Goal: Transaction & Acquisition: Book appointment/travel/reservation

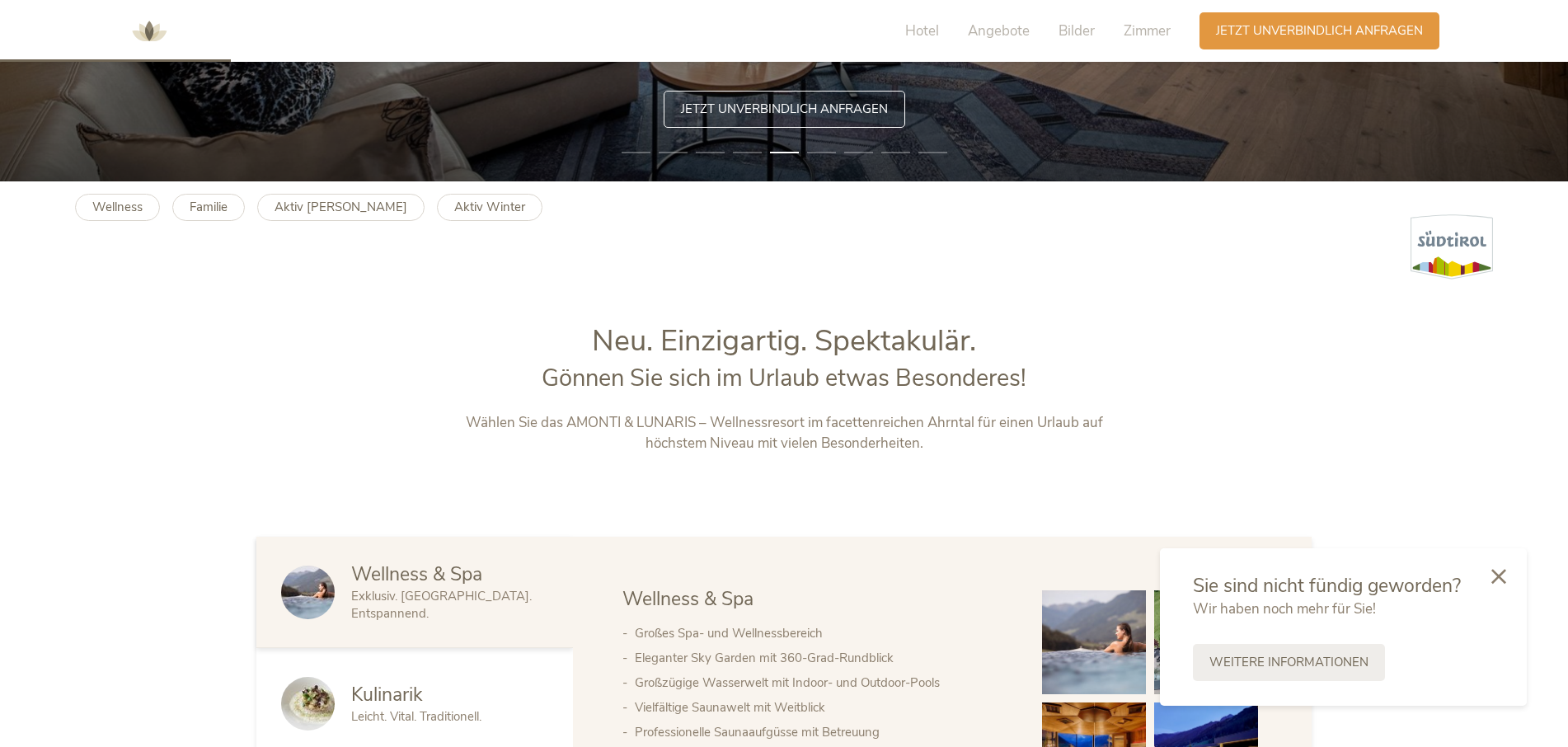
scroll to position [742, 0]
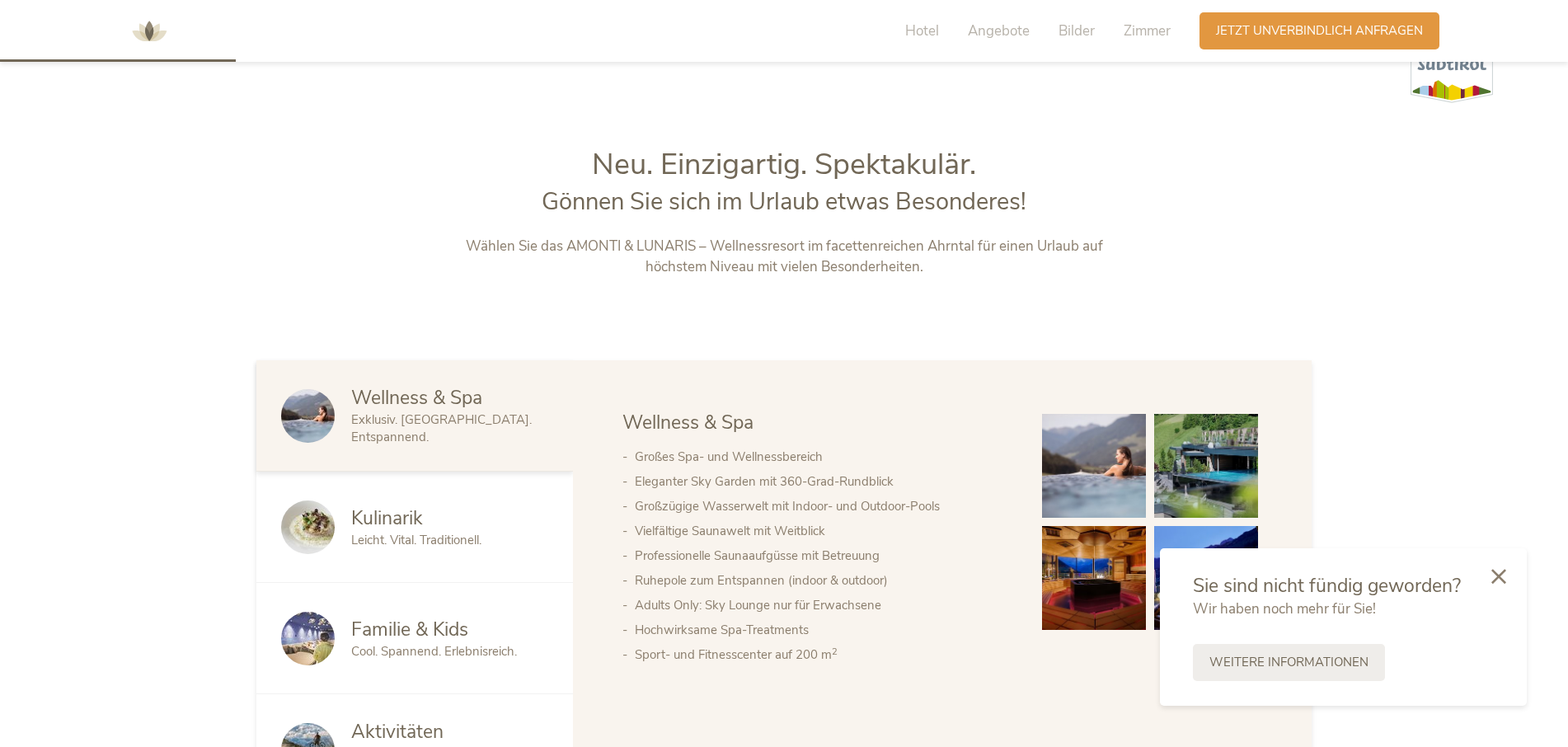
click at [412, 532] on span "Leicht. Vital. Traditionell." at bounding box center [417, 540] width 131 height 16
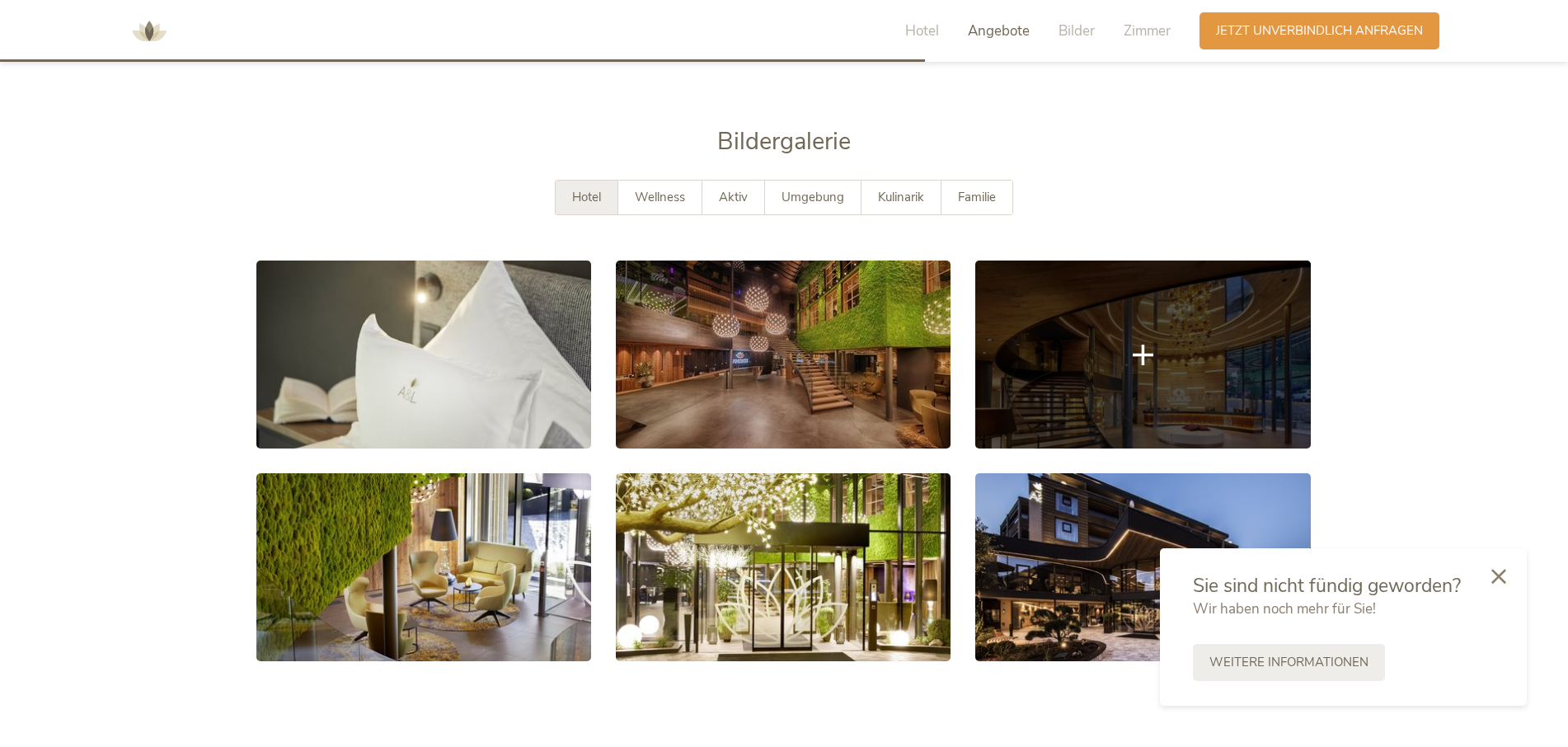
scroll to position [2969, 0]
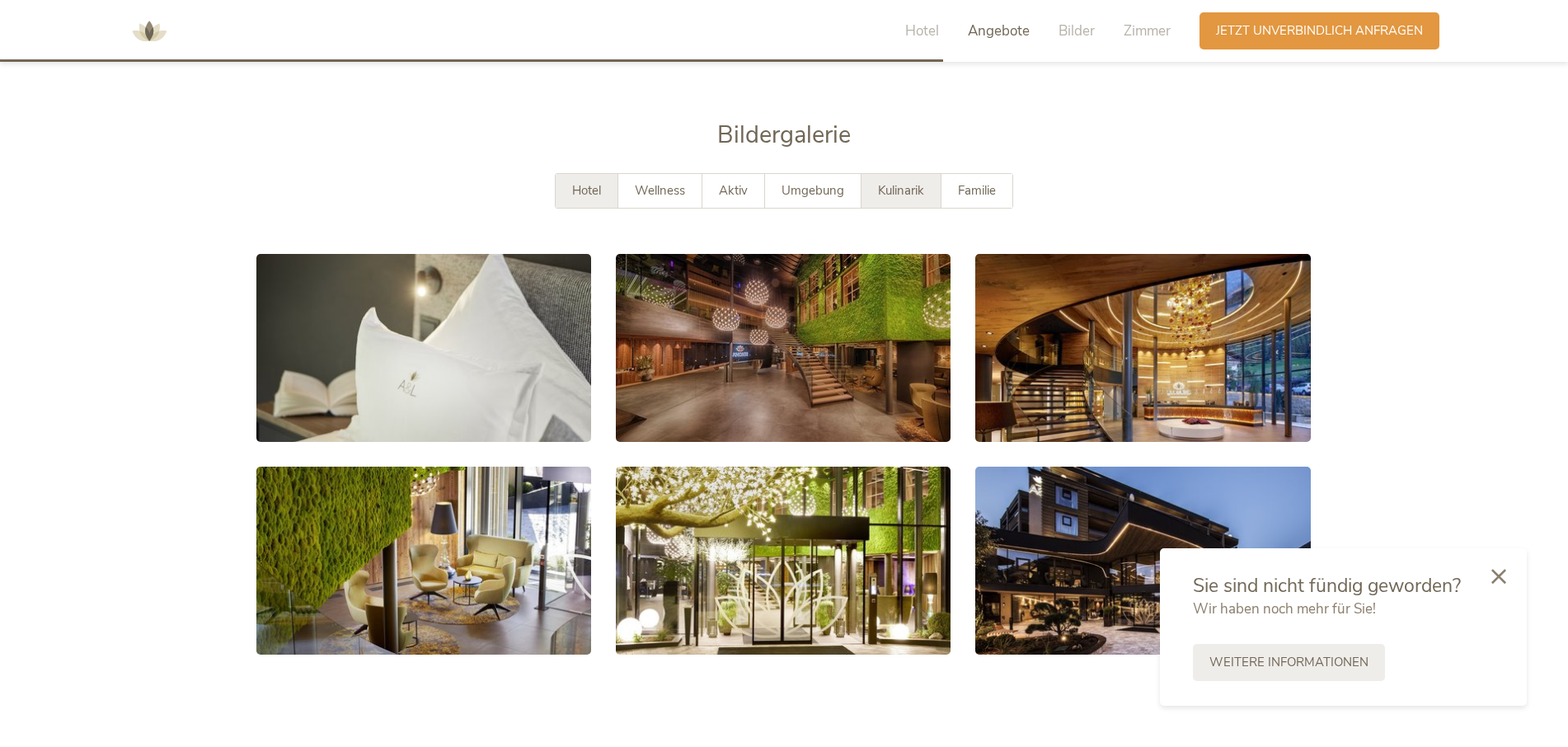
click at [914, 182] on span "Kulinarik" at bounding box center [902, 190] width 46 height 16
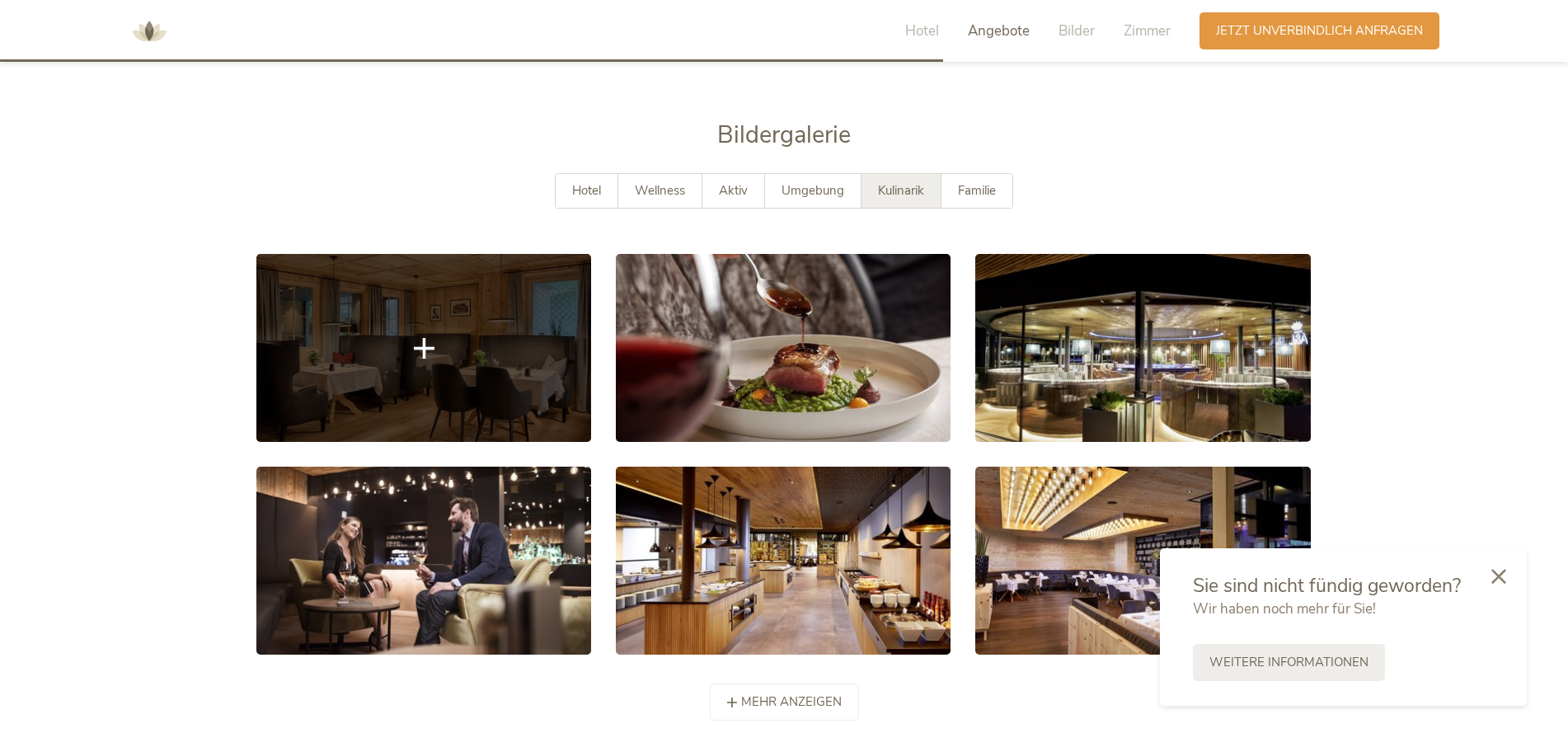
click at [442, 348] on link at bounding box center [423, 349] width 335 height 188
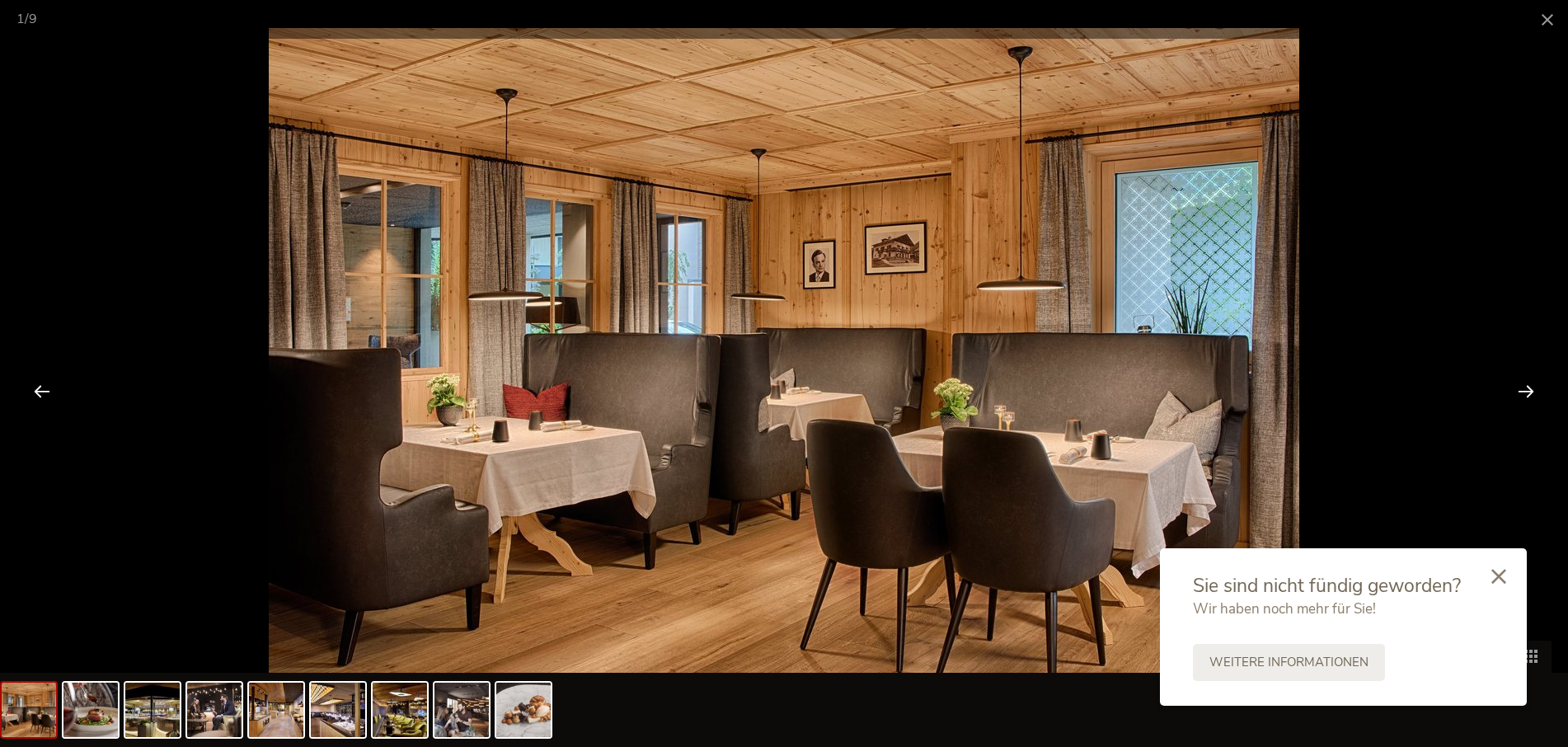
click at [1530, 389] on div at bounding box center [1526, 390] width 51 height 51
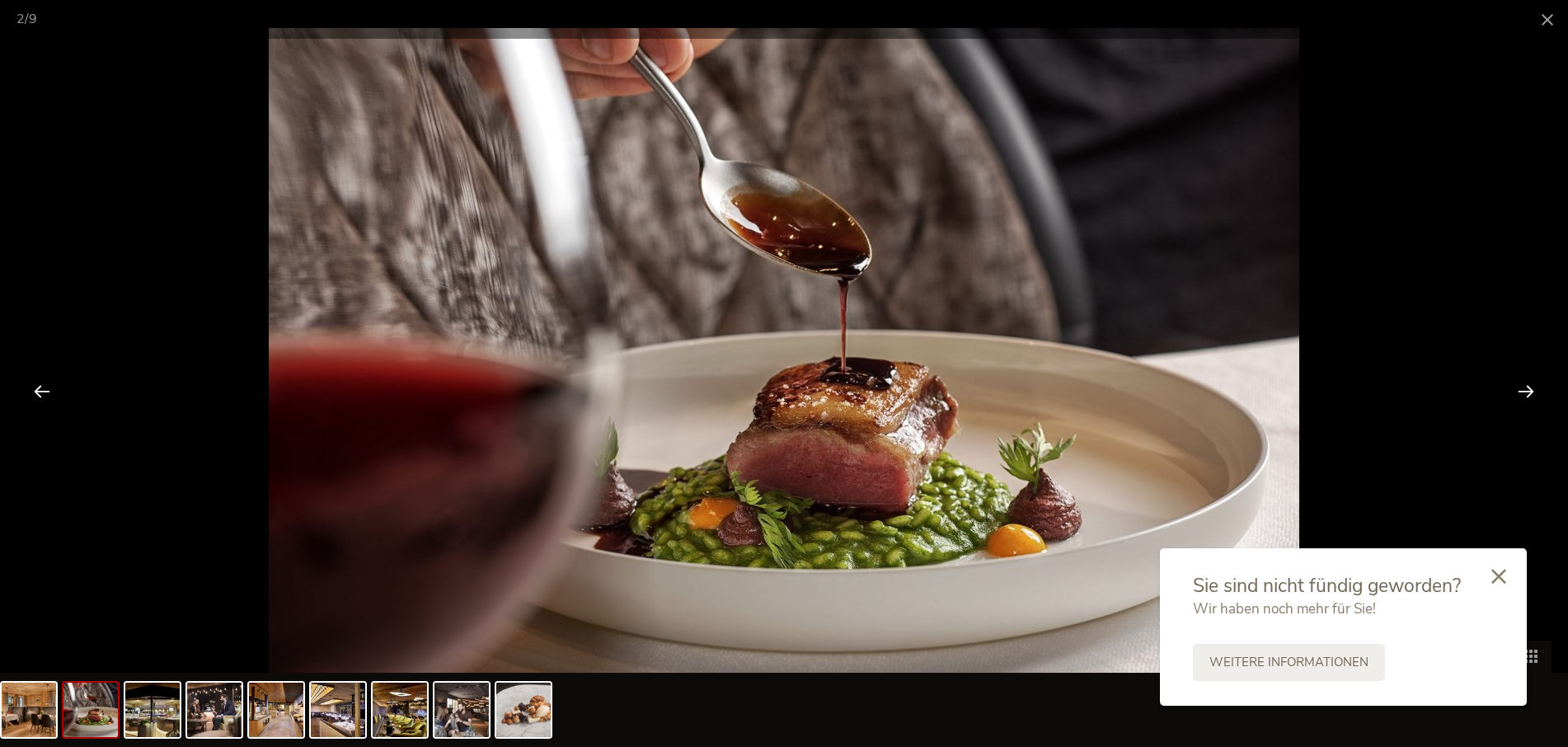
click at [1530, 389] on div at bounding box center [1526, 390] width 51 height 51
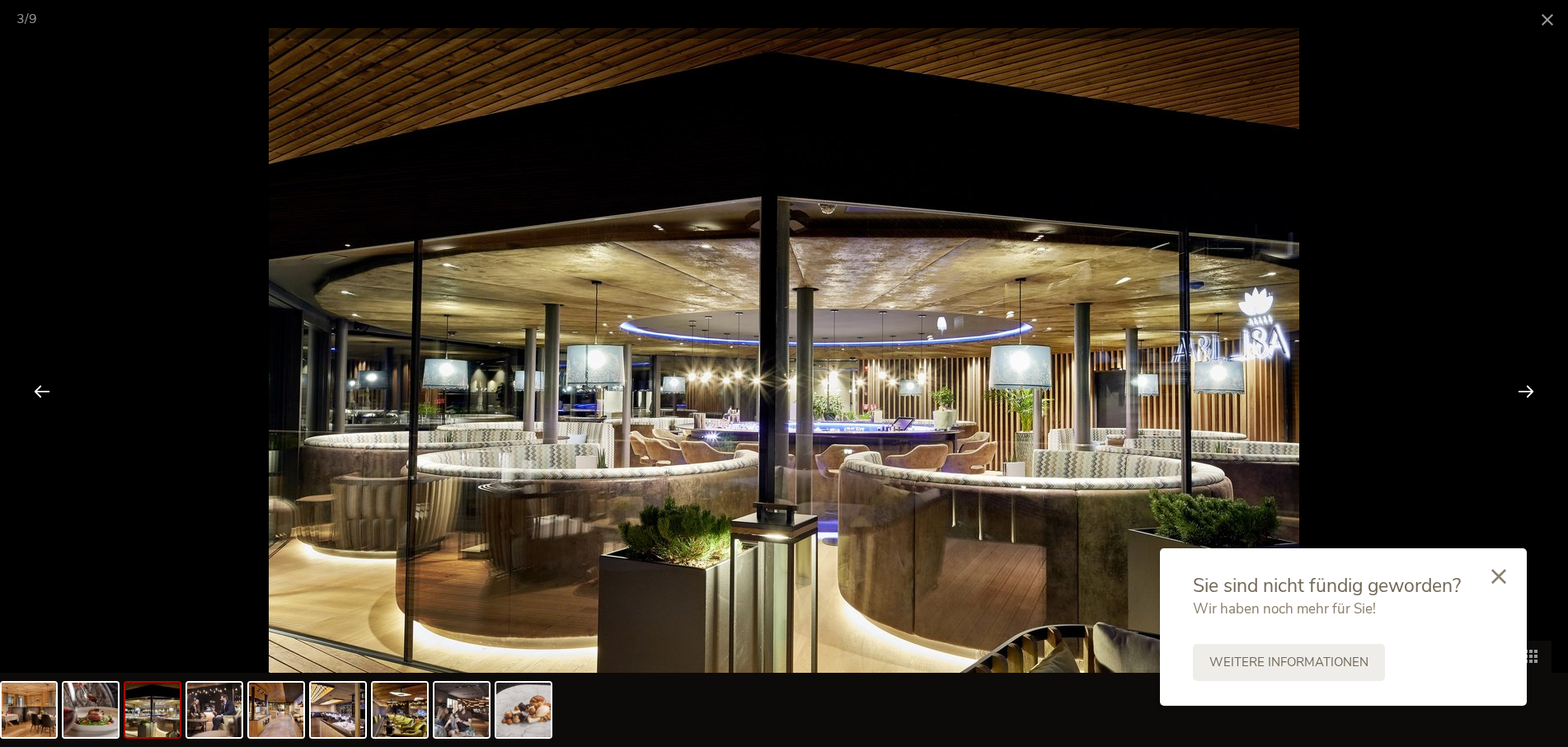
click at [1530, 389] on div at bounding box center [1526, 390] width 51 height 51
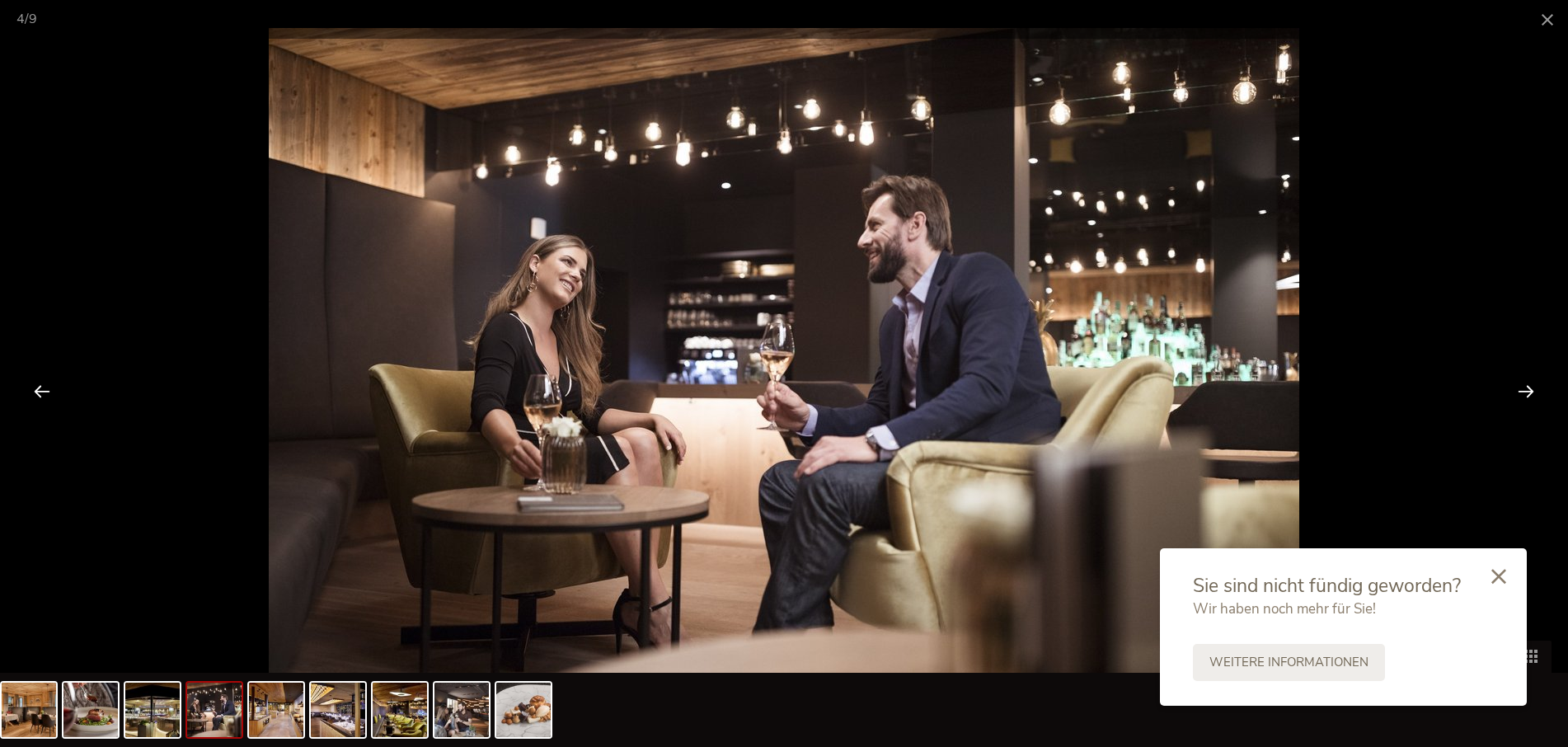
click at [1530, 389] on div at bounding box center [1526, 390] width 51 height 51
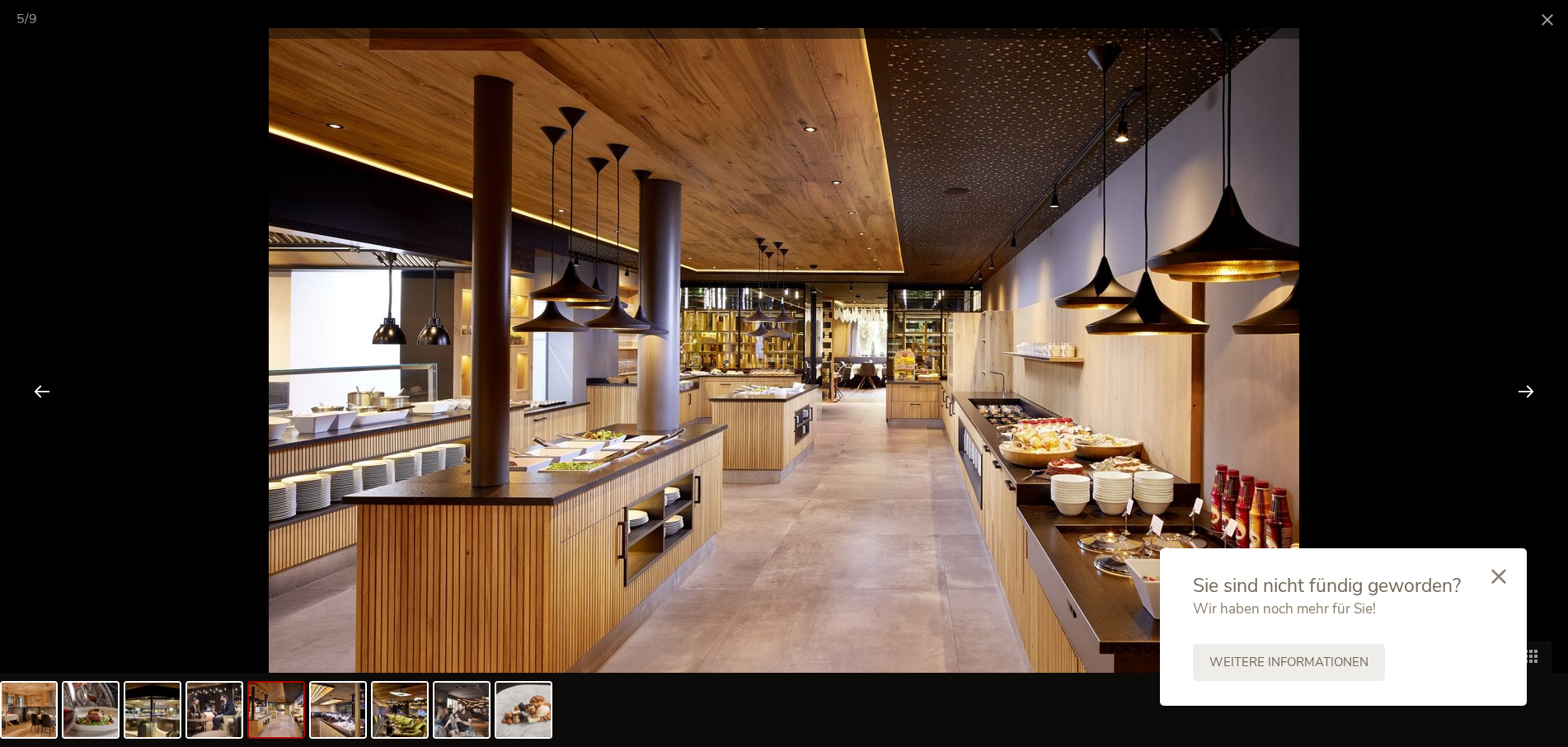
click at [1530, 389] on div at bounding box center [1526, 390] width 51 height 51
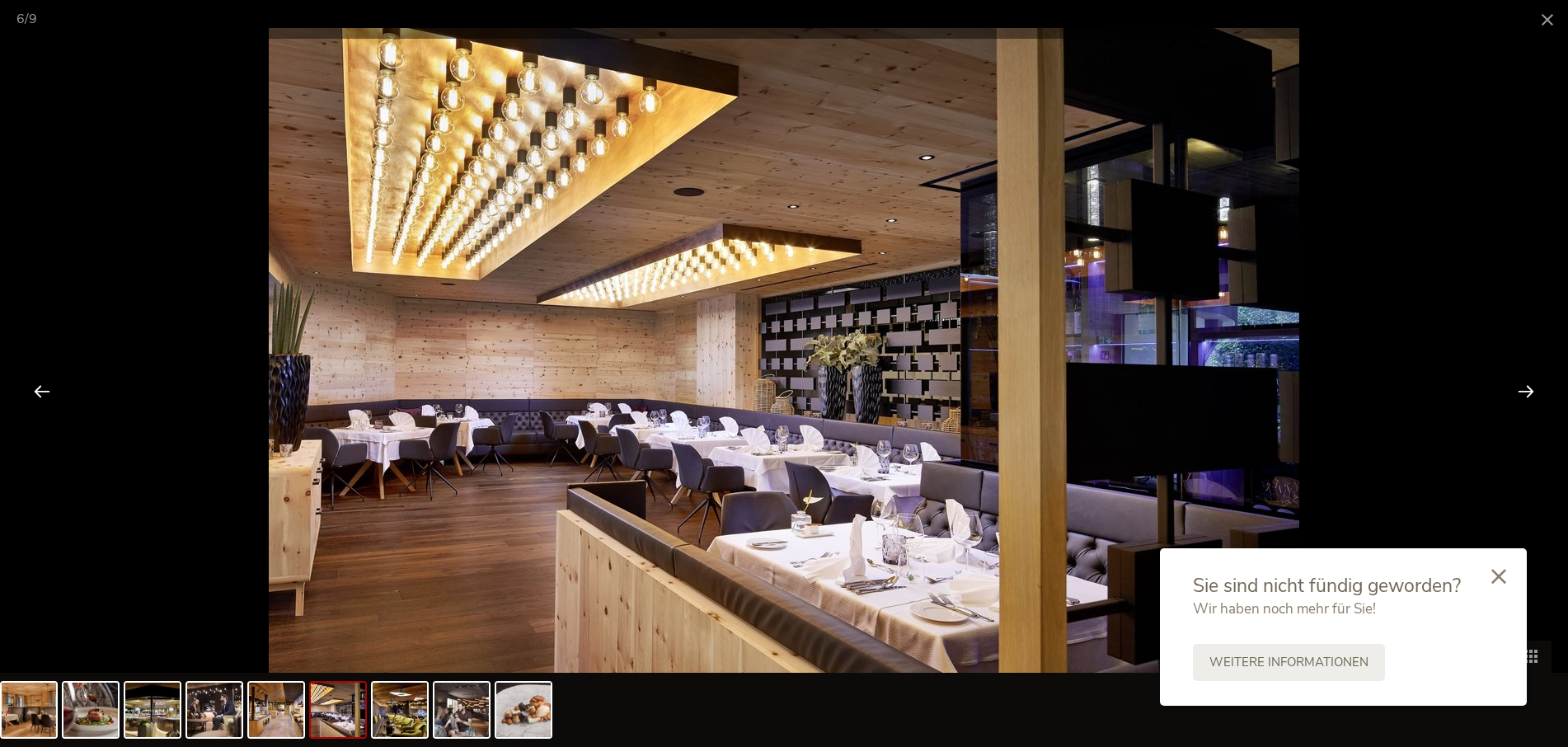
click at [1530, 389] on div at bounding box center [1526, 390] width 51 height 51
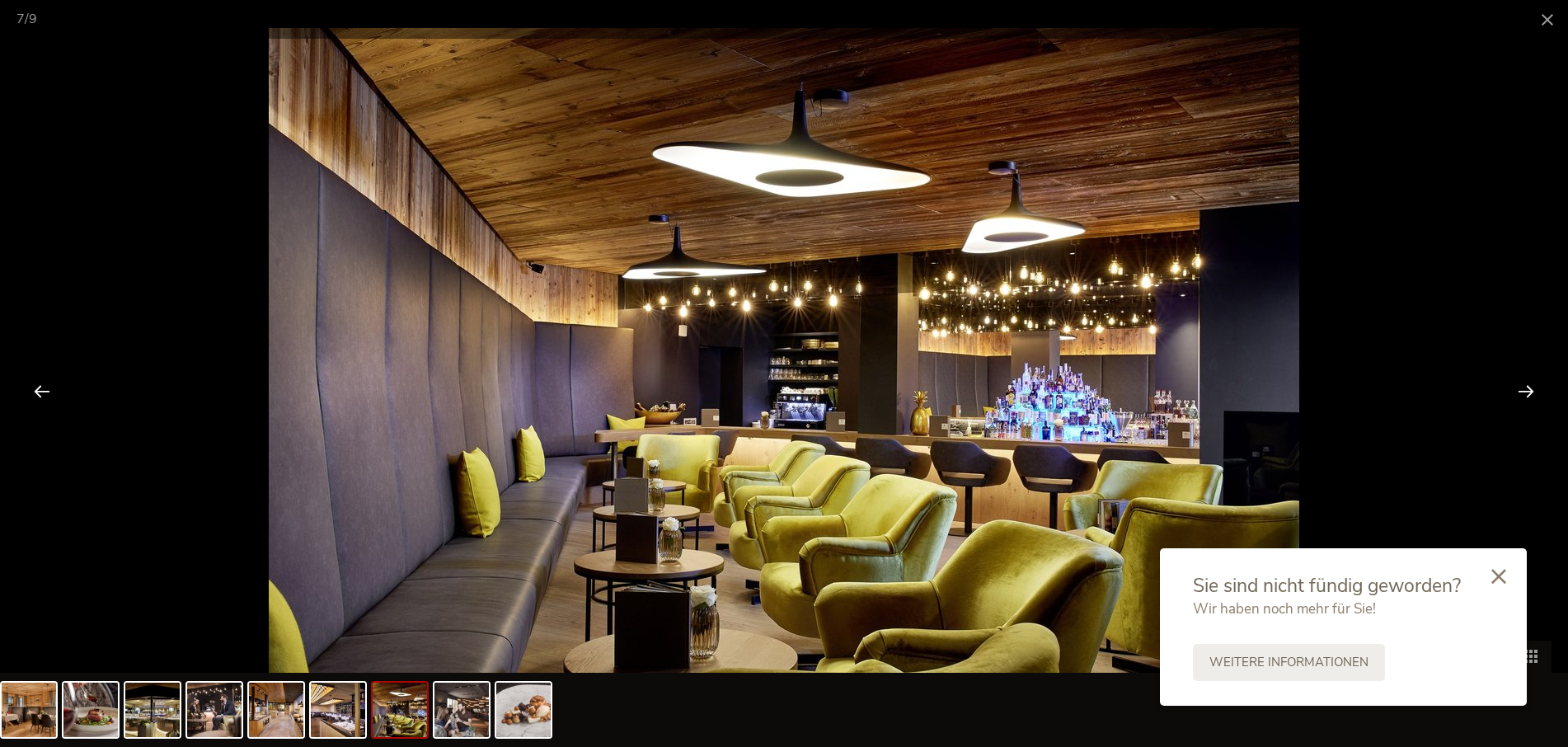
click at [1530, 389] on div at bounding box center [1526, 390] width 51 height 51
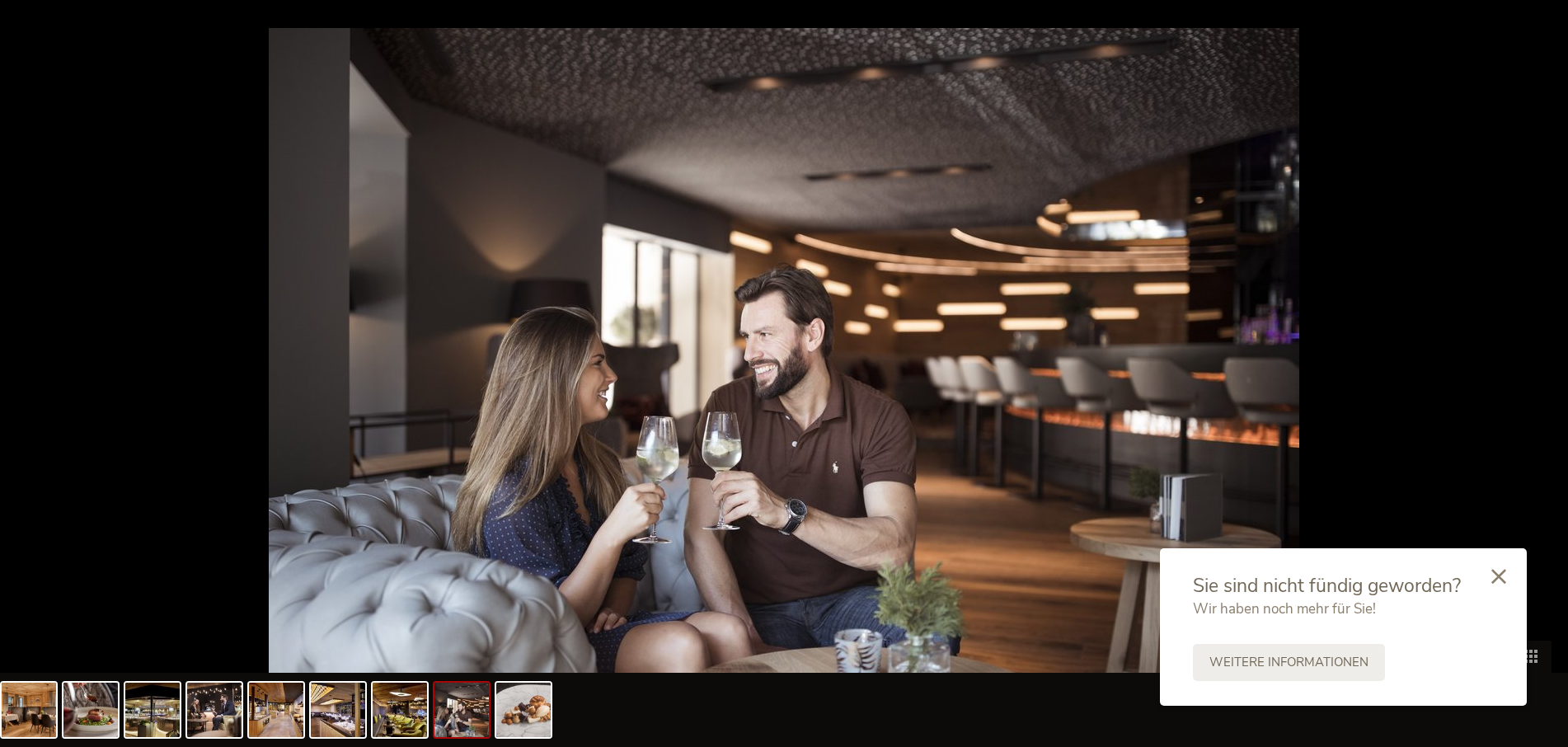
click at [1530, 389] on div at bounding box center [1534, 390] width 51 height 51
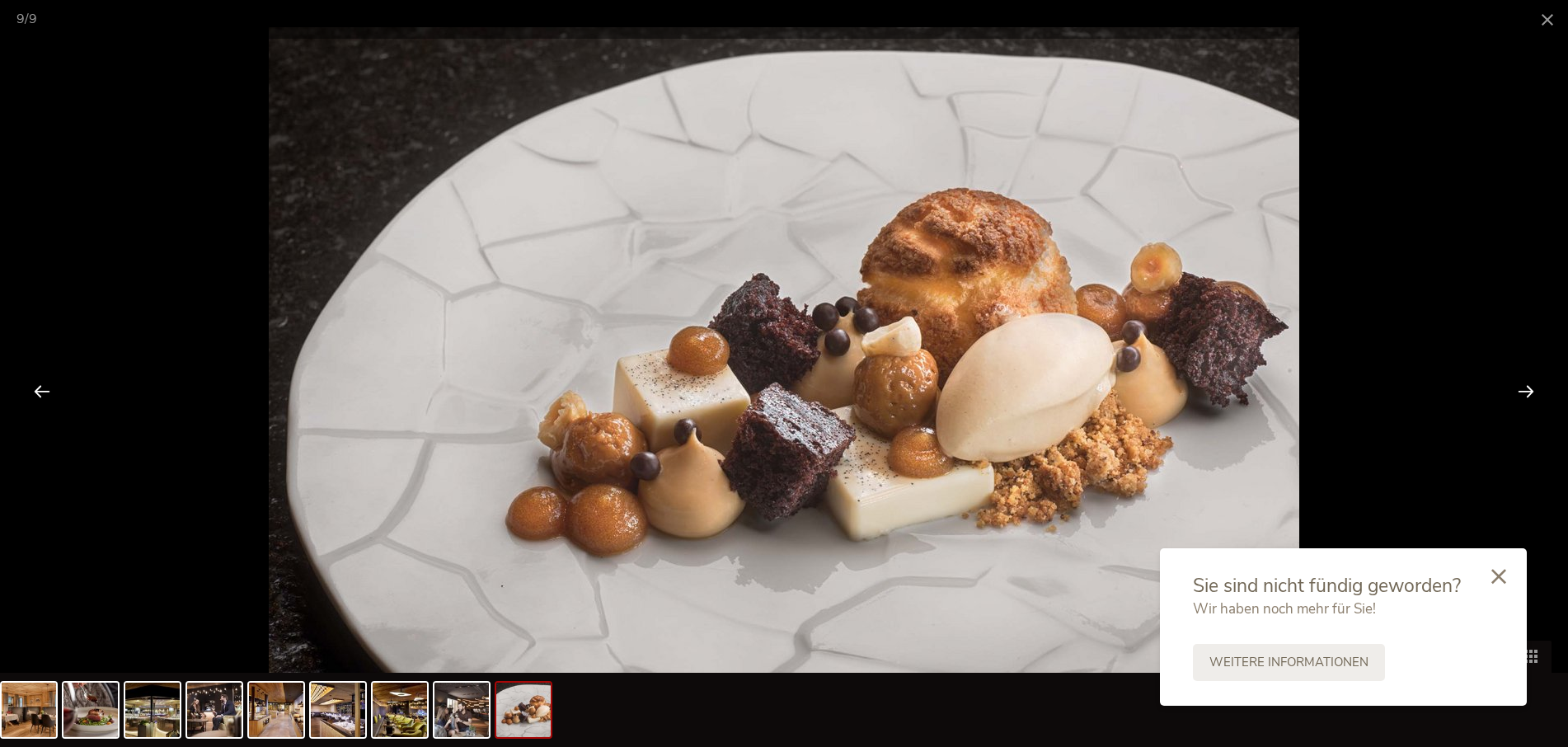
click at [1530, 389] on div at bounding box center [1526, 390] width 51 height 51
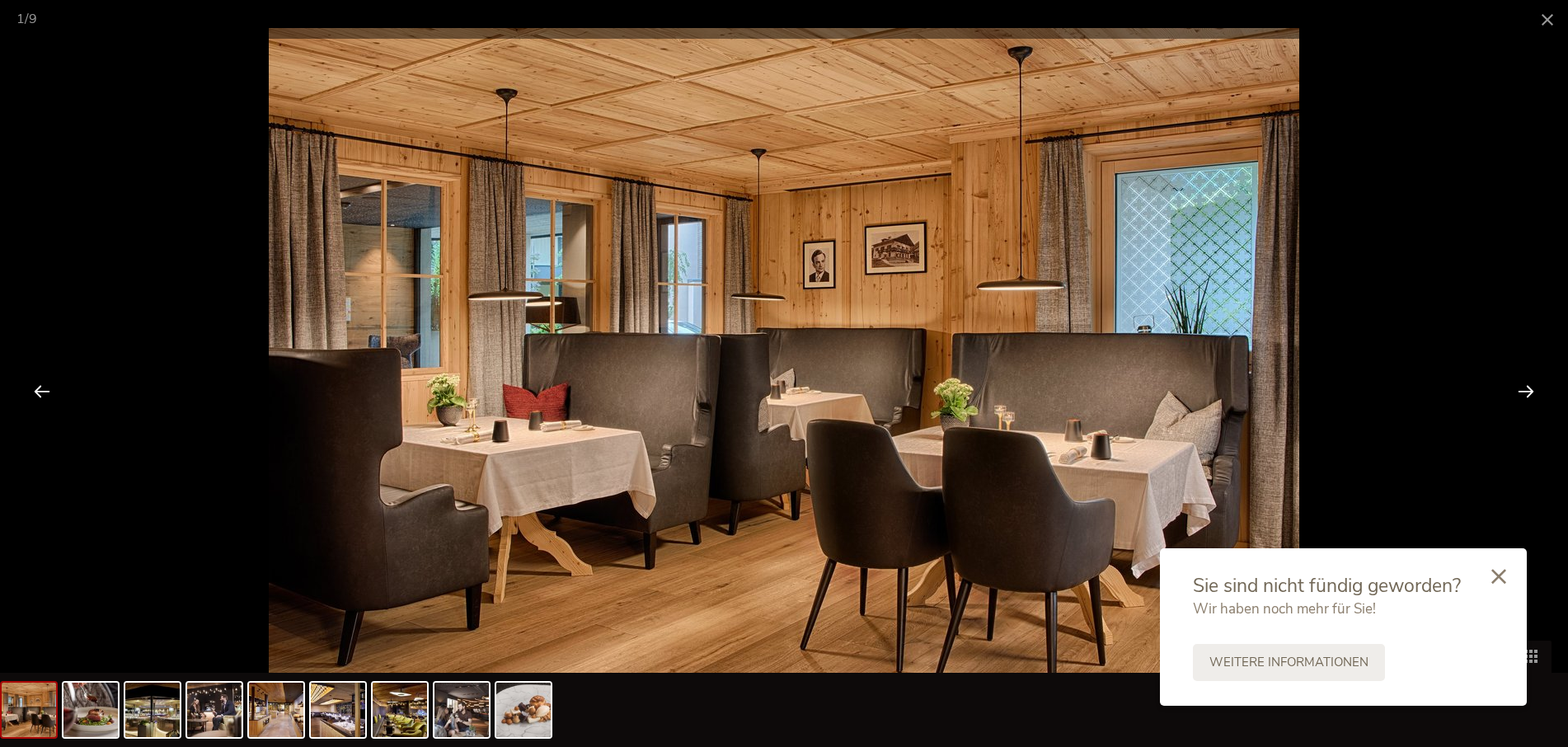
click at [1530, 389] on div at bounding box center [1526, 390] width 51 height 51
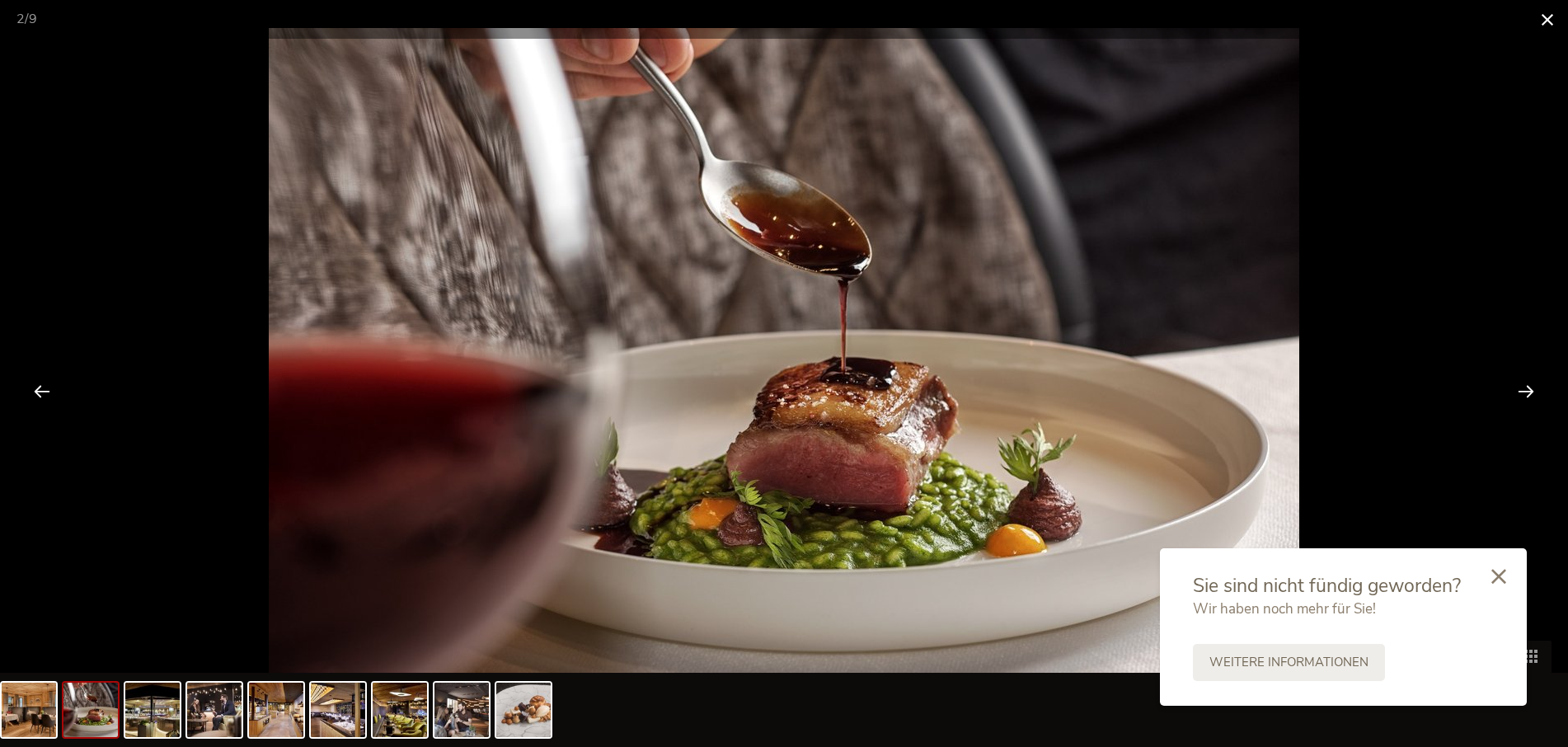
click at [1539, 20] on span at bounding box center [1547, 19] width 41 height 38
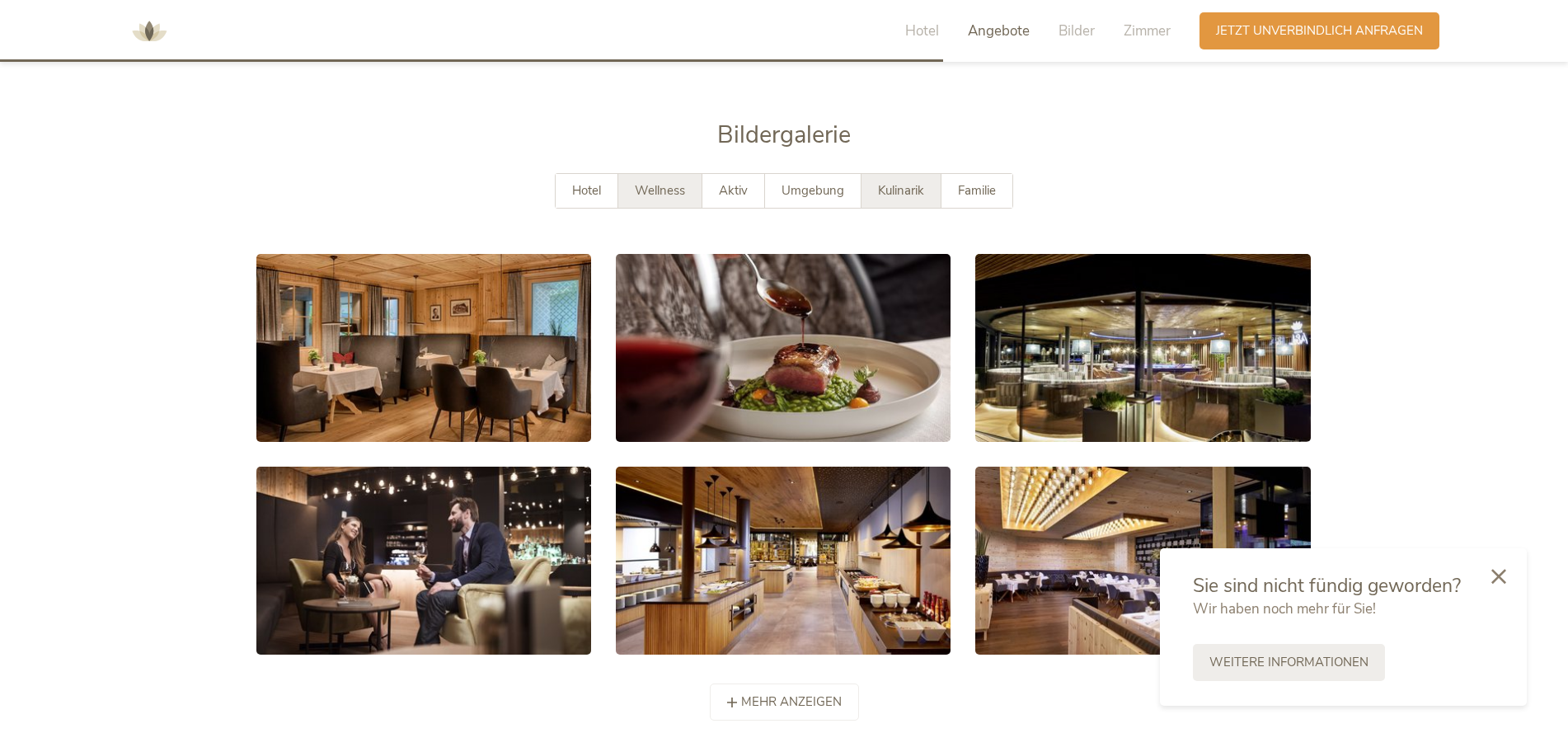
click at [657, 182] on span "Wellness" at bounding box center [660, 190] width 50 height 16
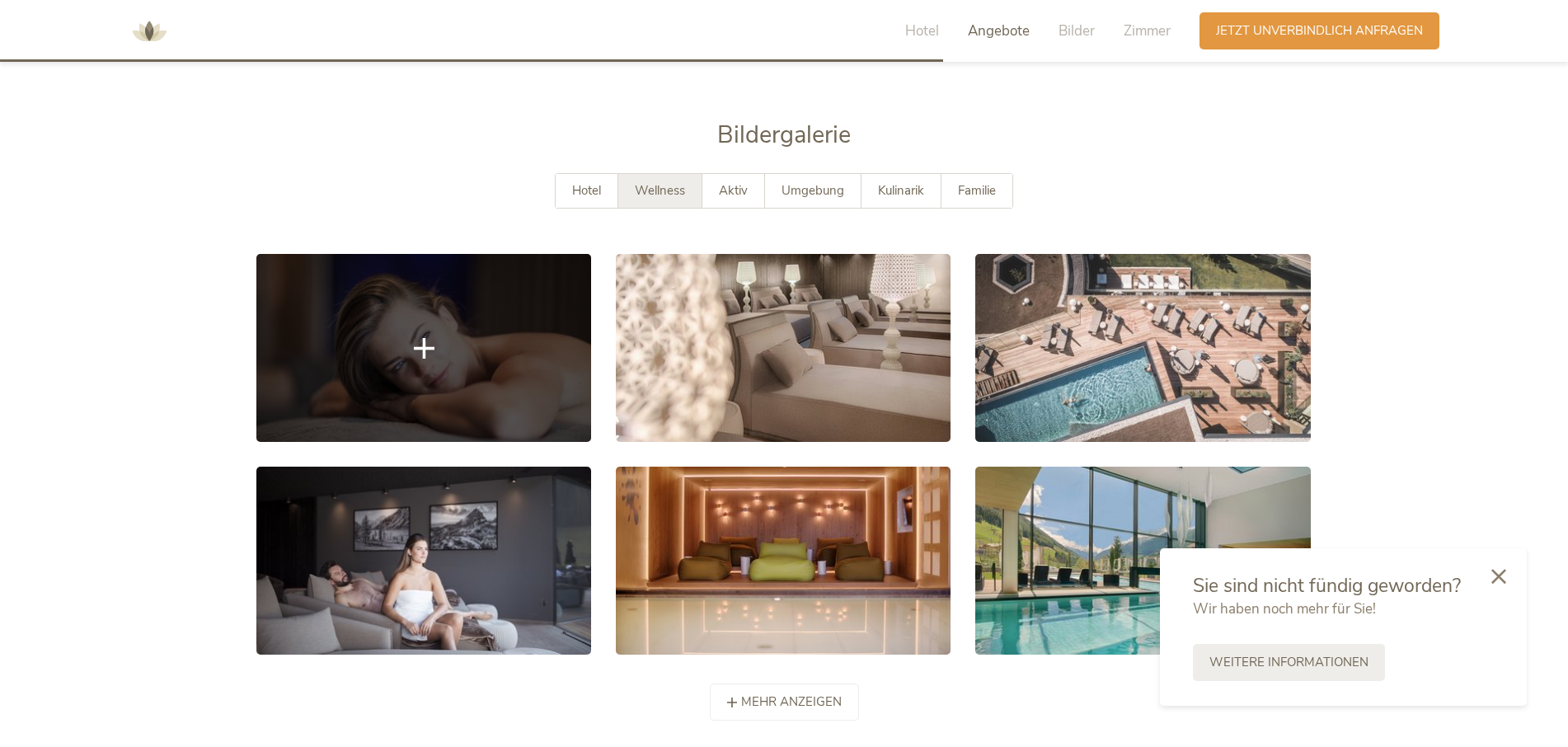
click at [480, 342] on link at bounding box center [423, 349] width 335 height 188
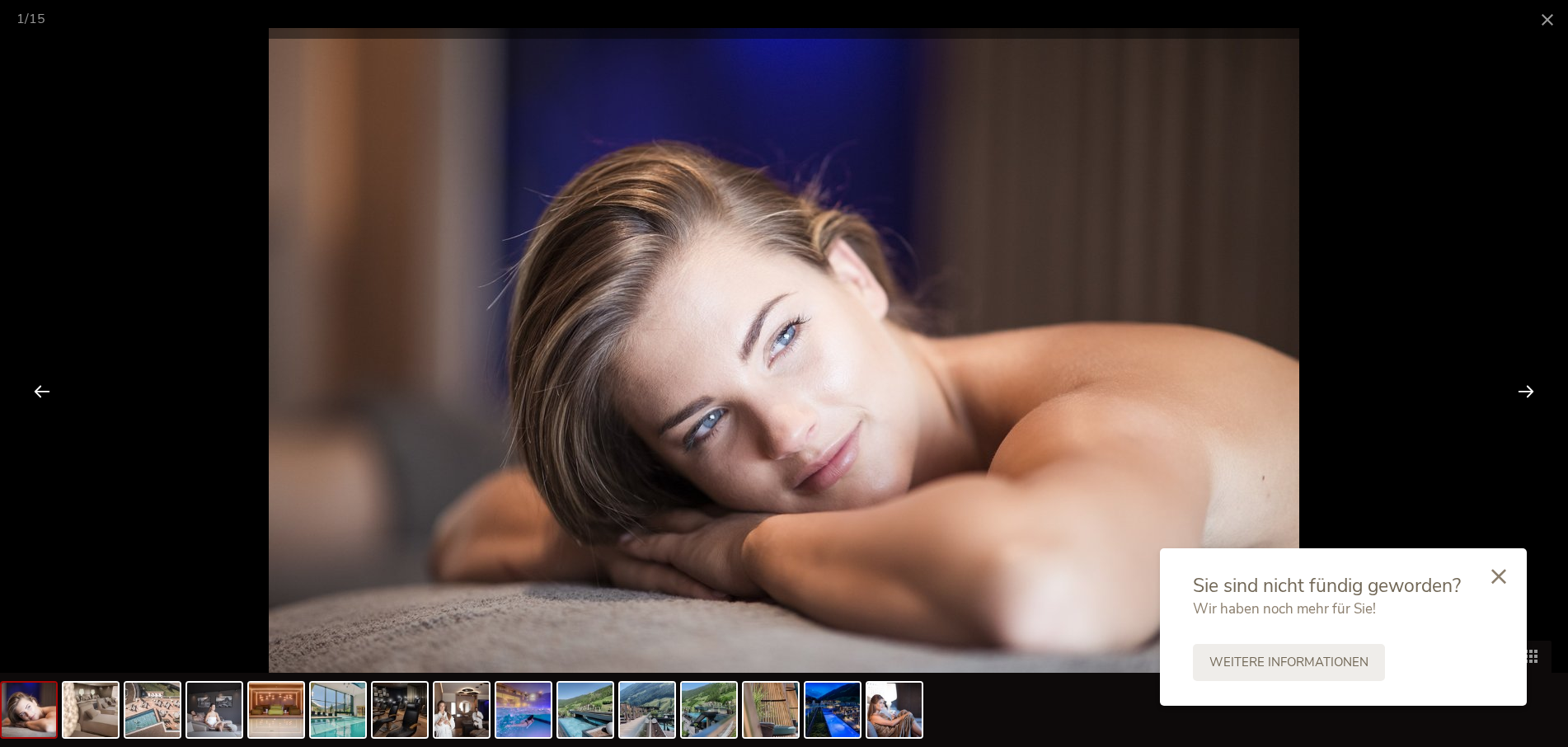
click at [1530, 388] on div at bounding box center [1526, 390] width 51 height 51
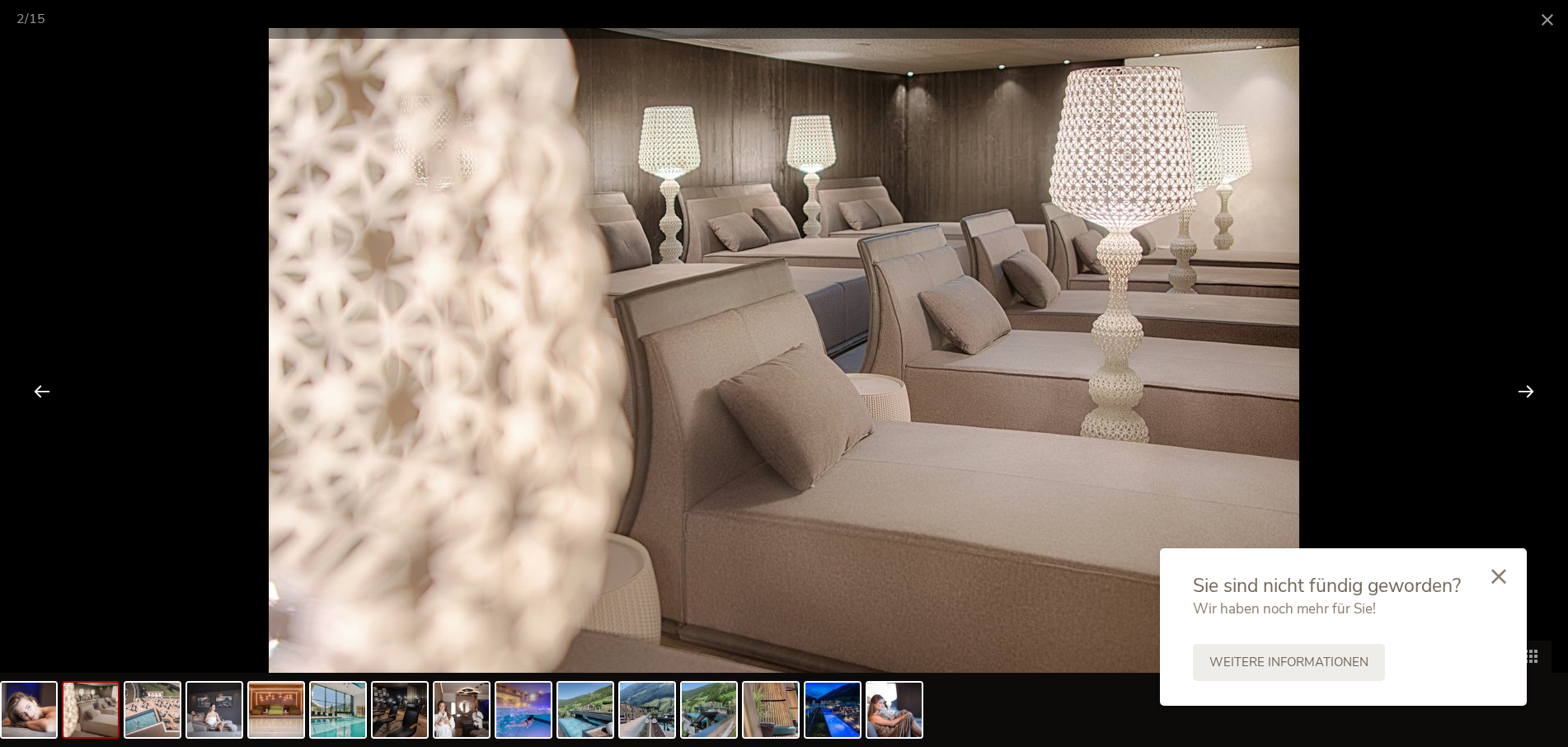
click at [1530, 388] on div at bounding box center [1526, 390] width 51 height 51
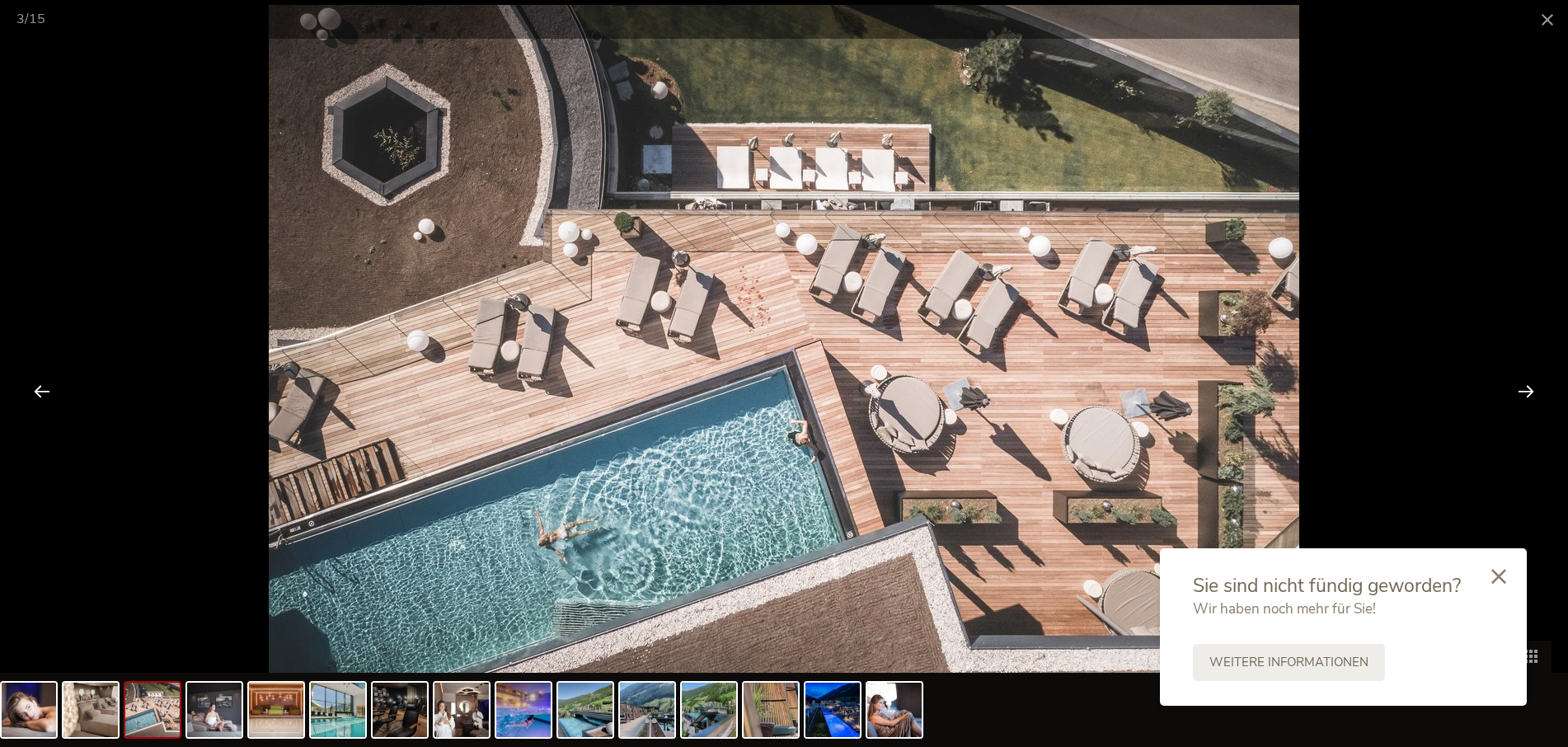
click at [1530, 388] on div at bounding box center [1526, 390] width 51 height 51
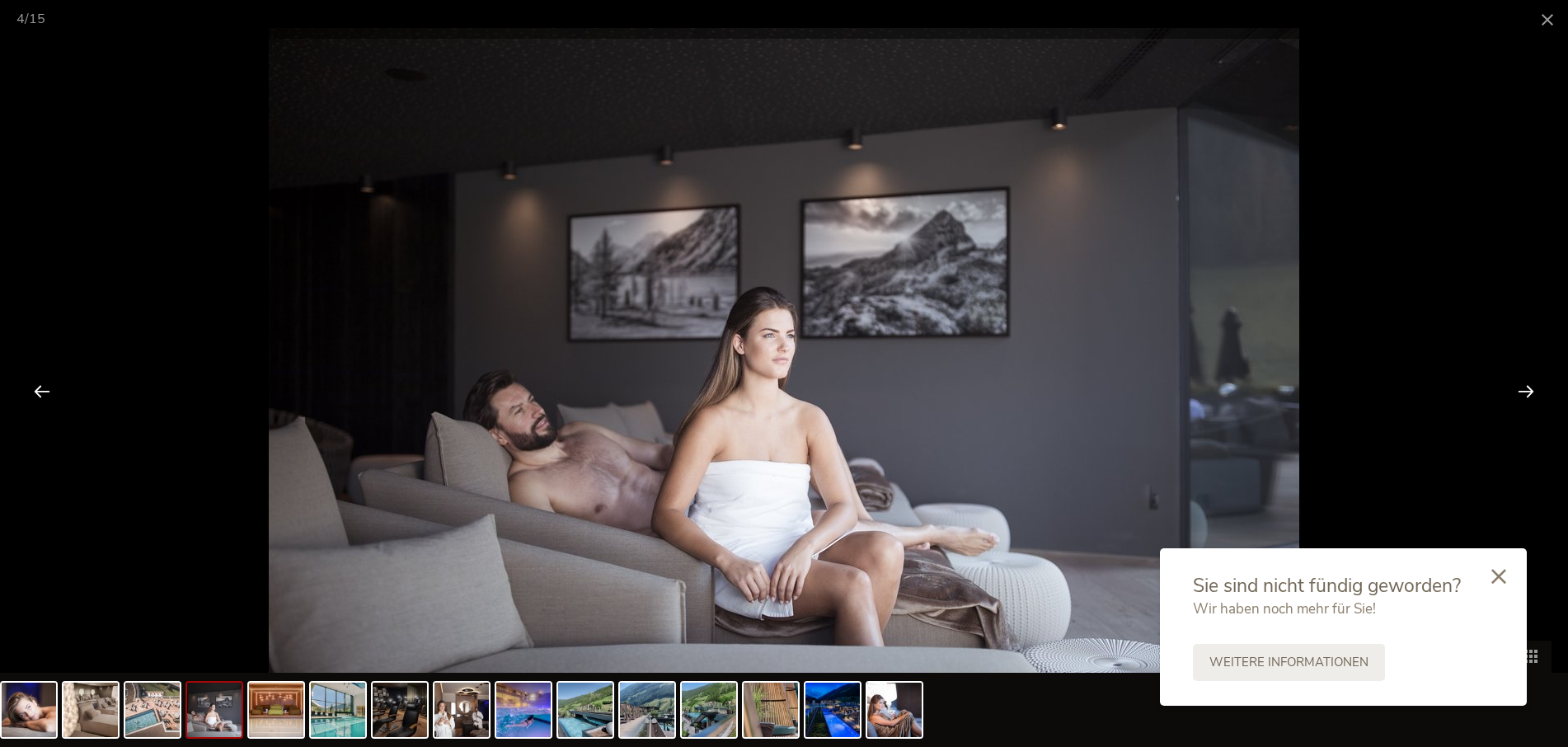
click at [1530, 388] on div at bounding box center [1526, 390] width 51 height 51
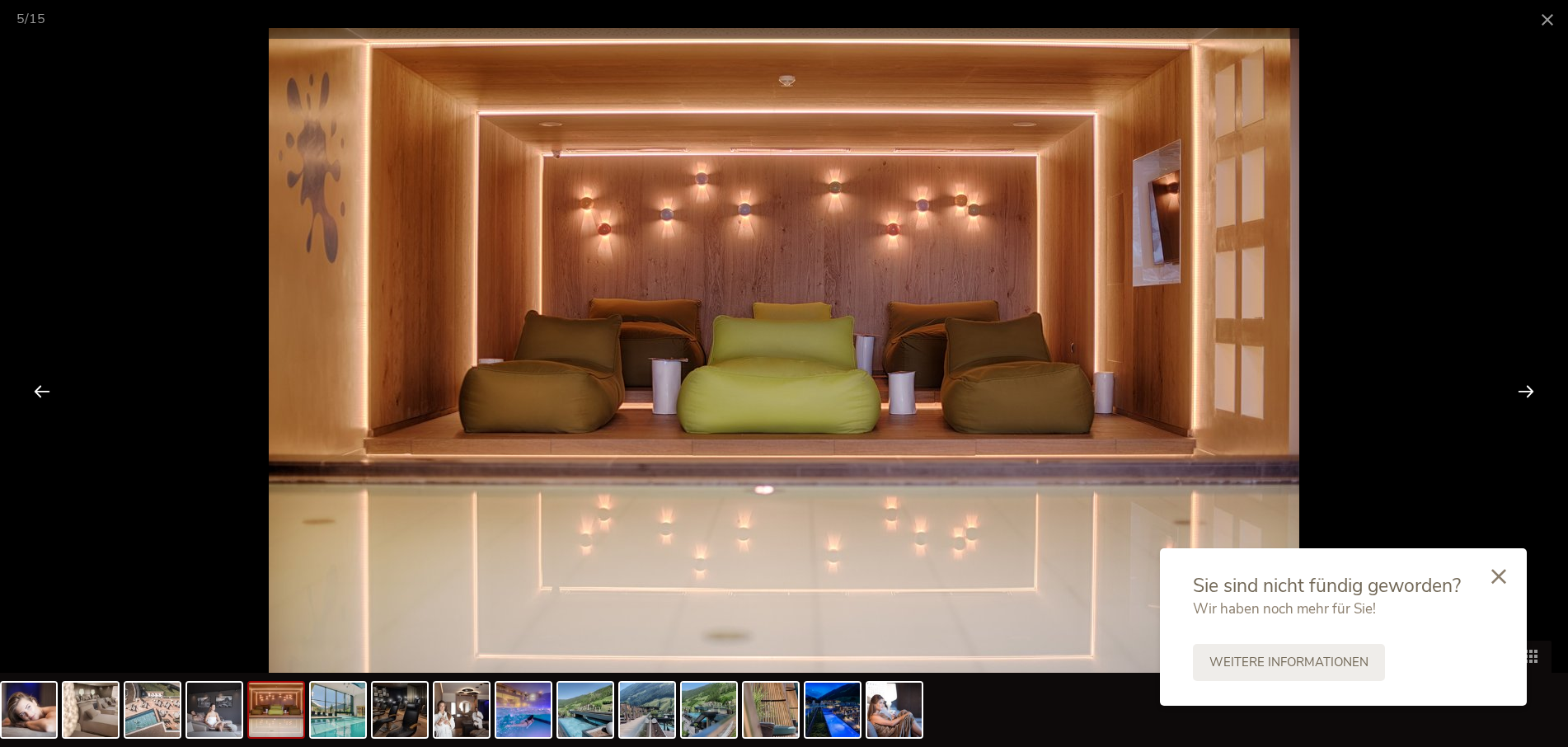
click at [1530, 388] on div at bounding box center [1526, 390] width 51 height 51
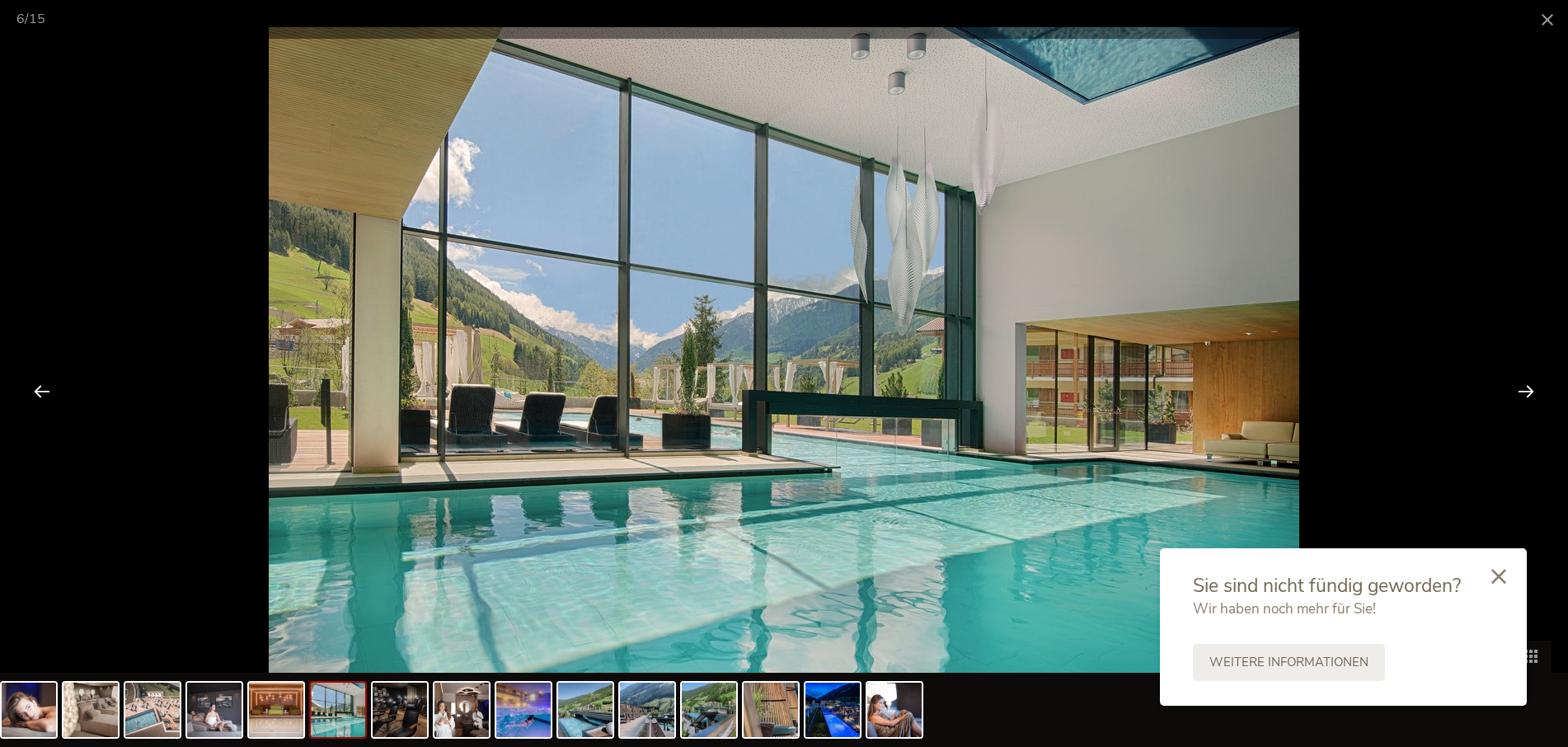
click at [1530, 388] on div at bounding box center [1526, 390] width 51 height 51
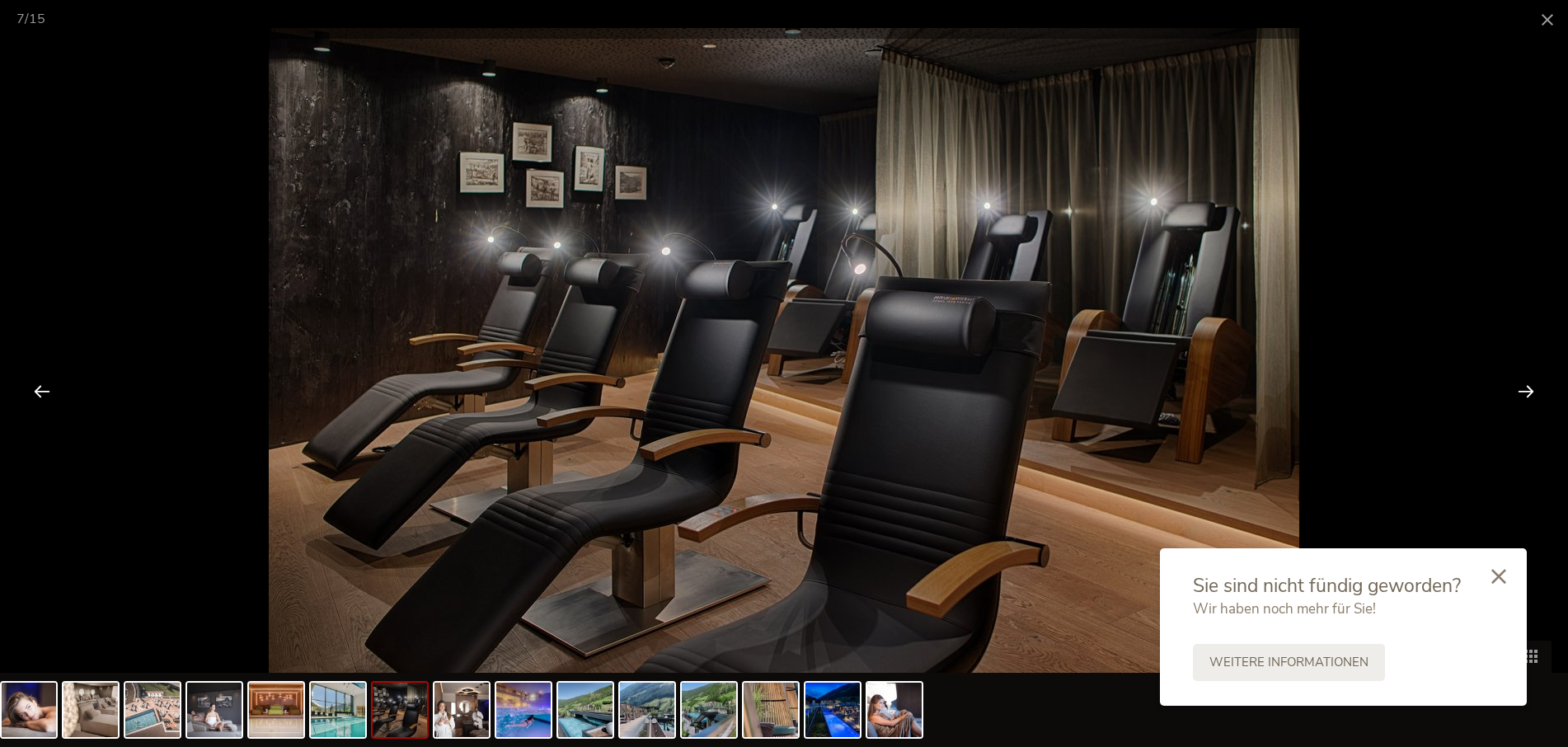
click at [1530, 388] on div at bounding box center [1526, 390] width 51 height 51
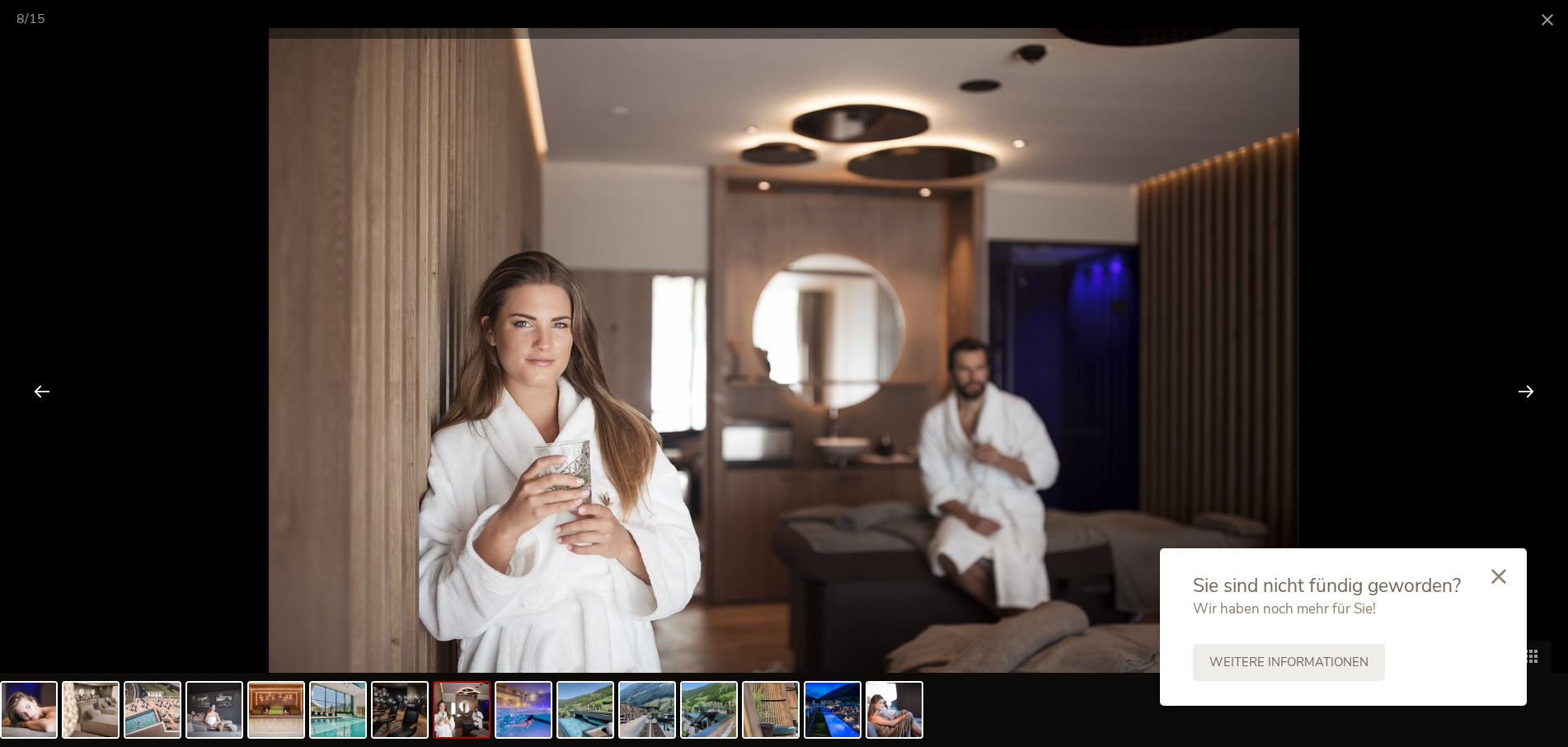
click at [1530, 388] on div at bounding box center [1526, 390] width 51 height 51
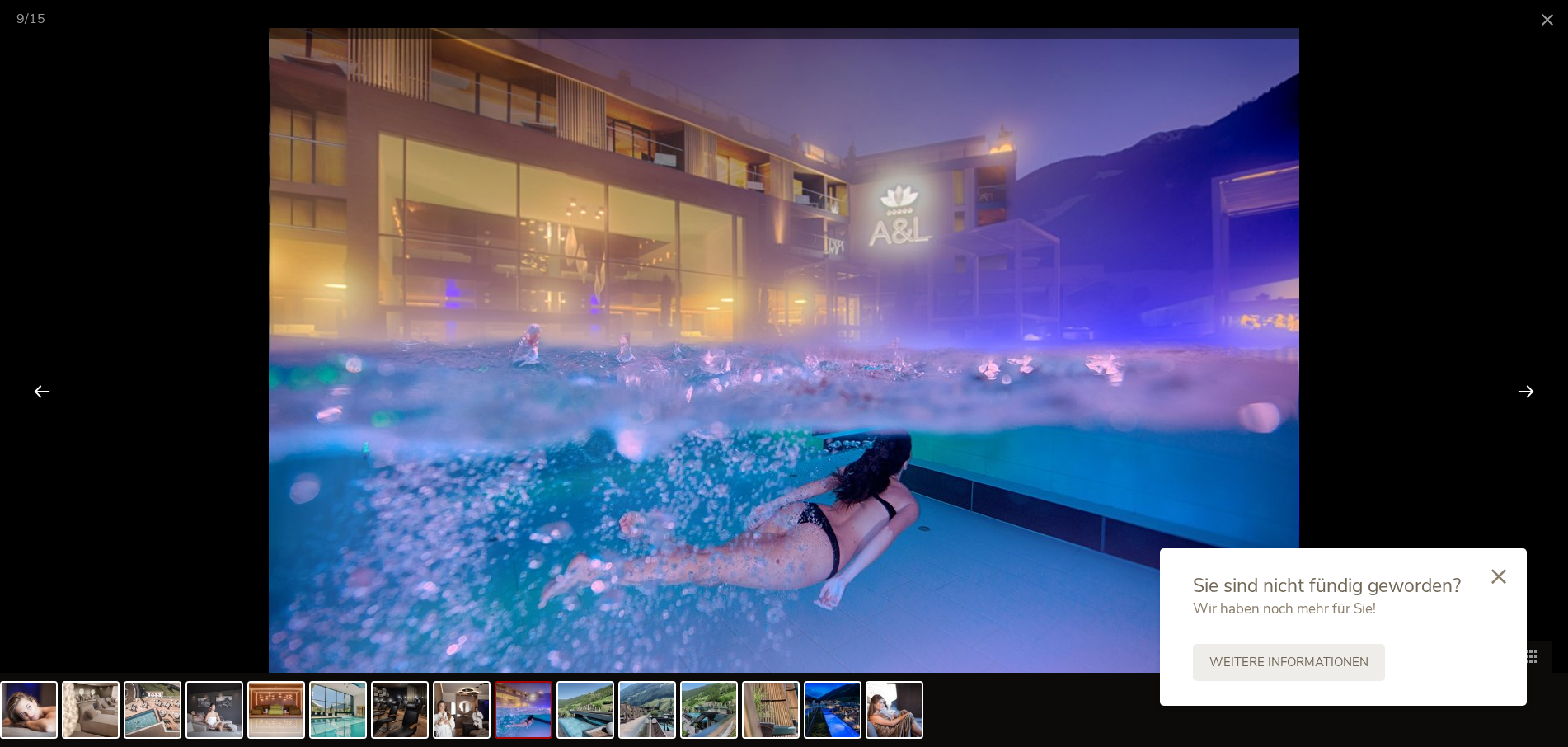
click at [1530, 388] on div at bounding box center [1526, 390] width 51 height 51
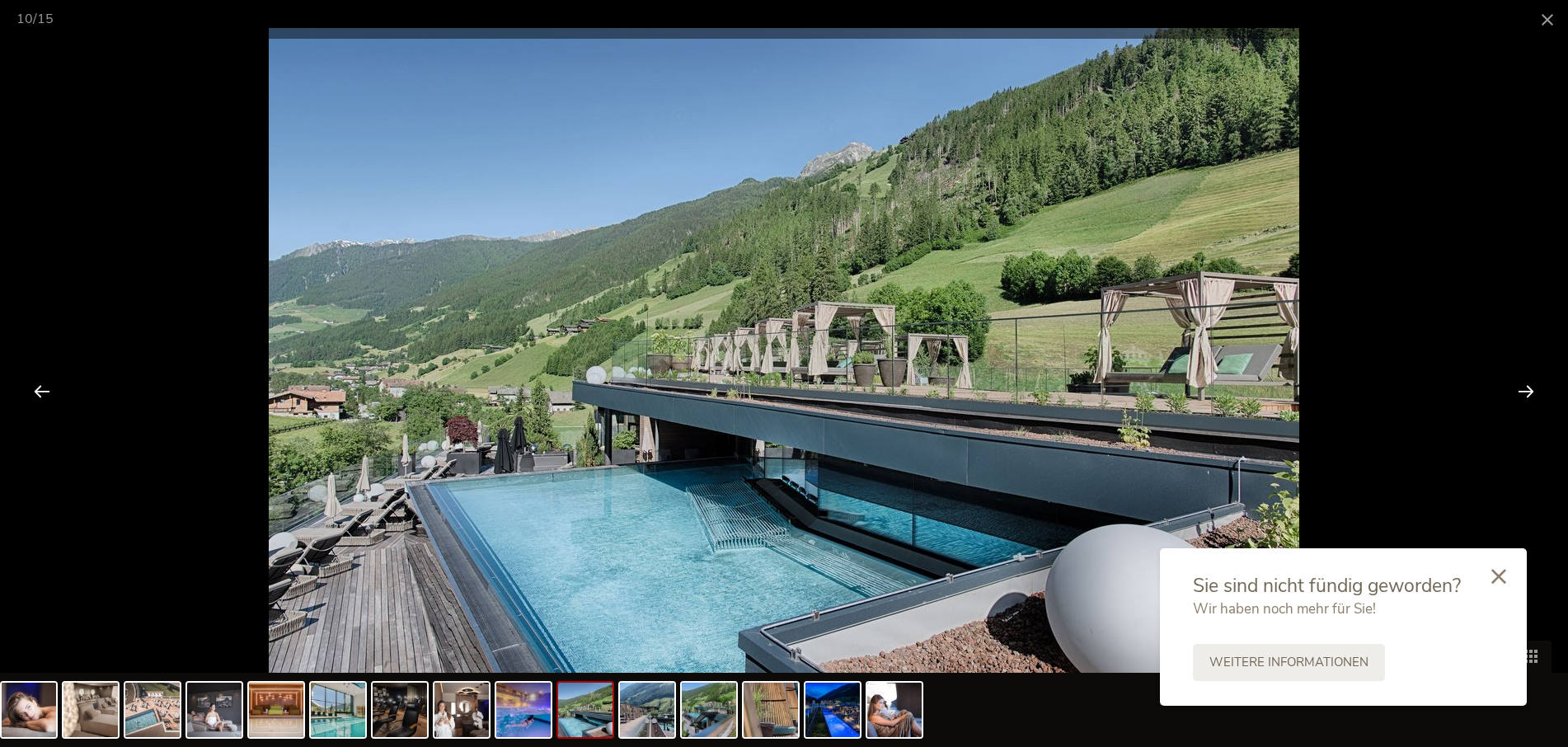
click at [1530, 388] on div at bounding box center [1526, 390] width 51 height 51
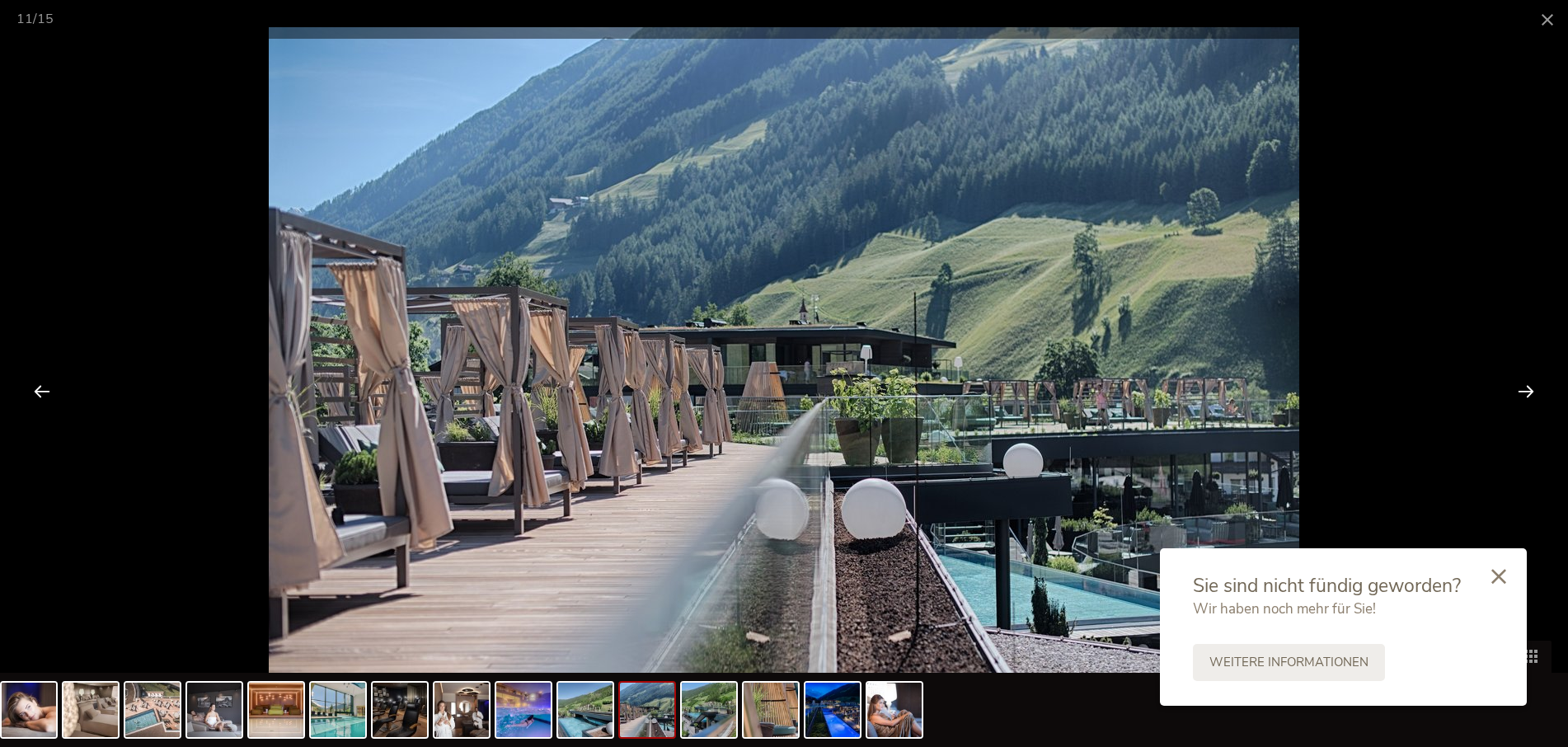
click at [1523, 395] on div at bounding box center [1526, 390] width 51 height 51
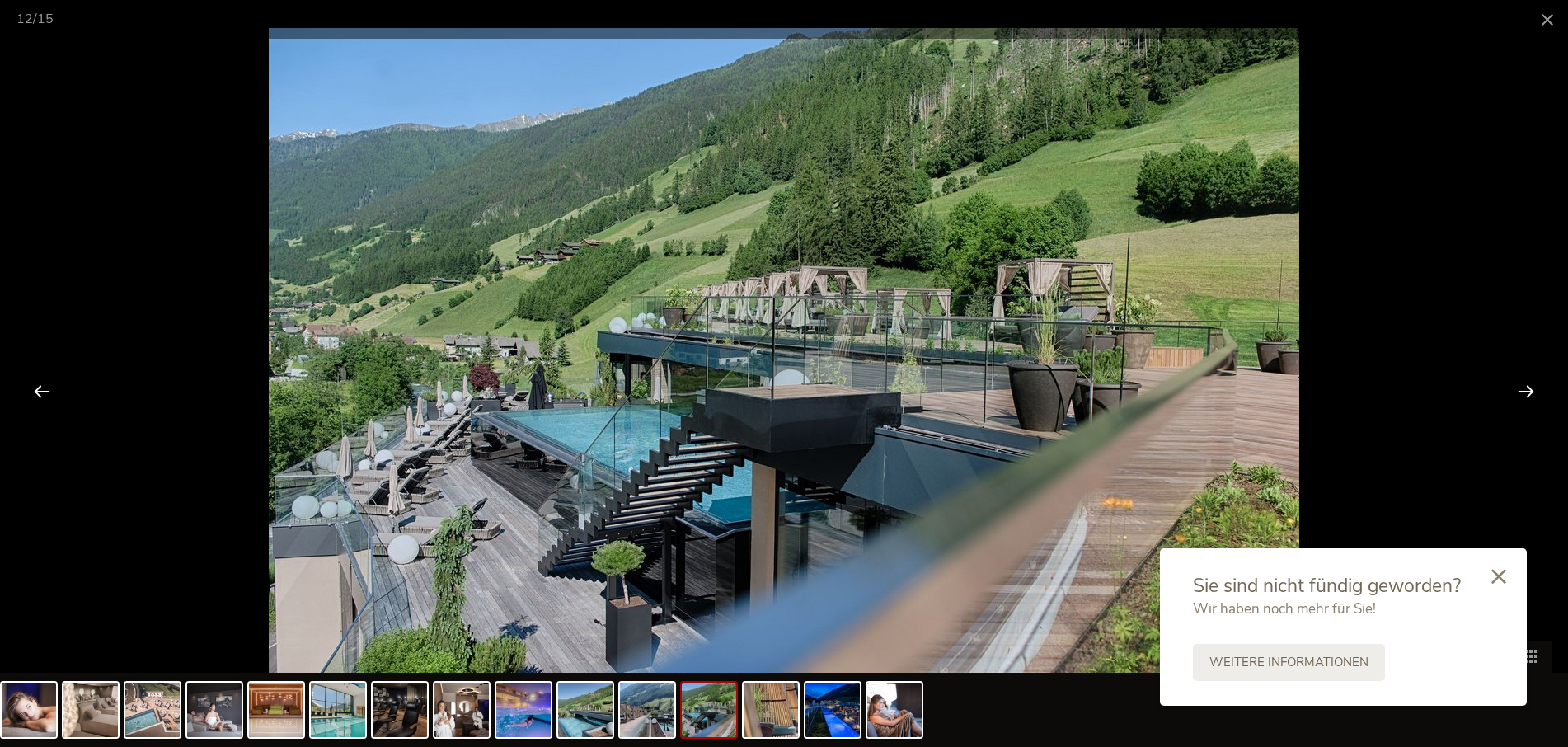
click at [1515, 393] on div at bounding box center [1526, 390] width 51 height 51
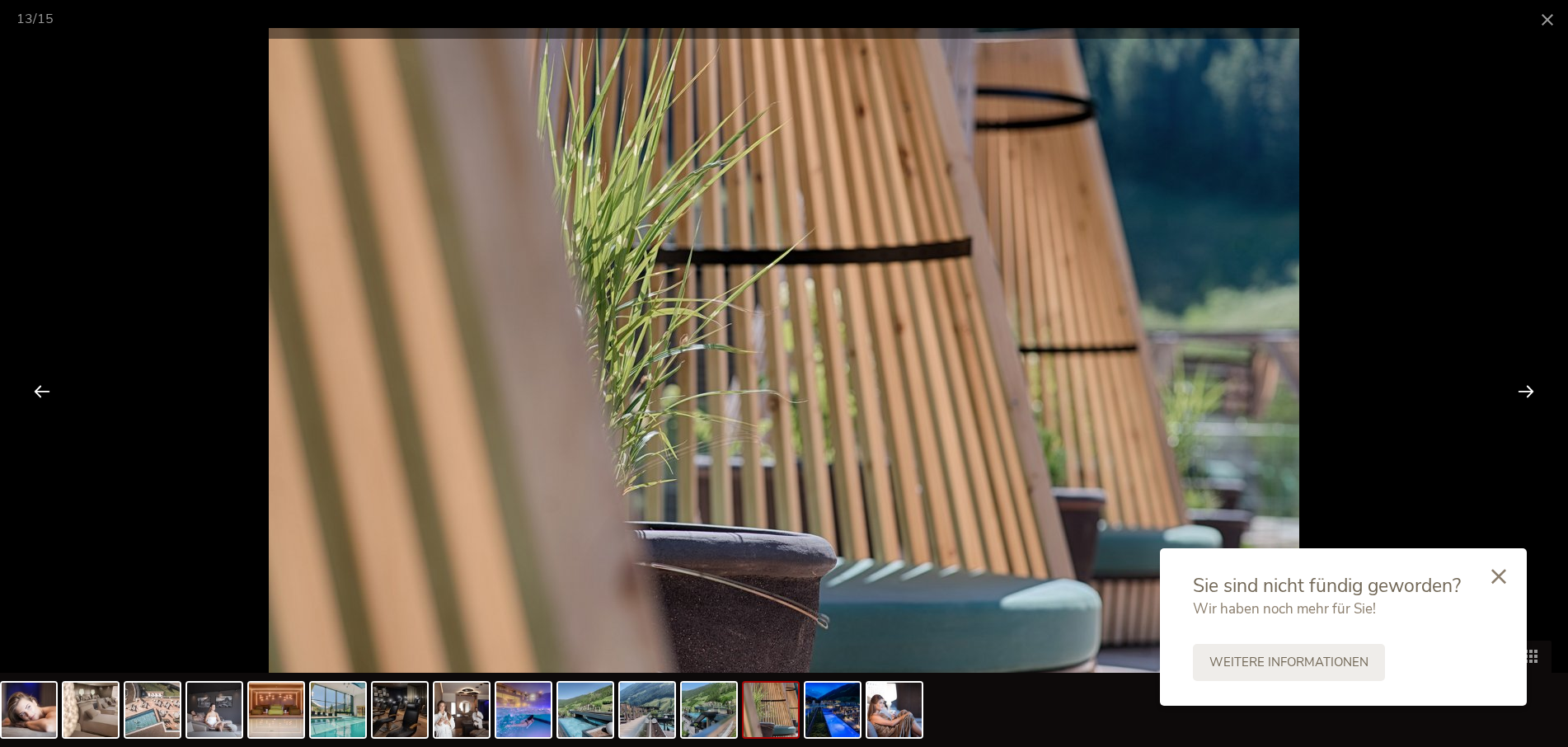
click at [1518, 391] on div at bounding box center [1526, 390] width 51 height 51
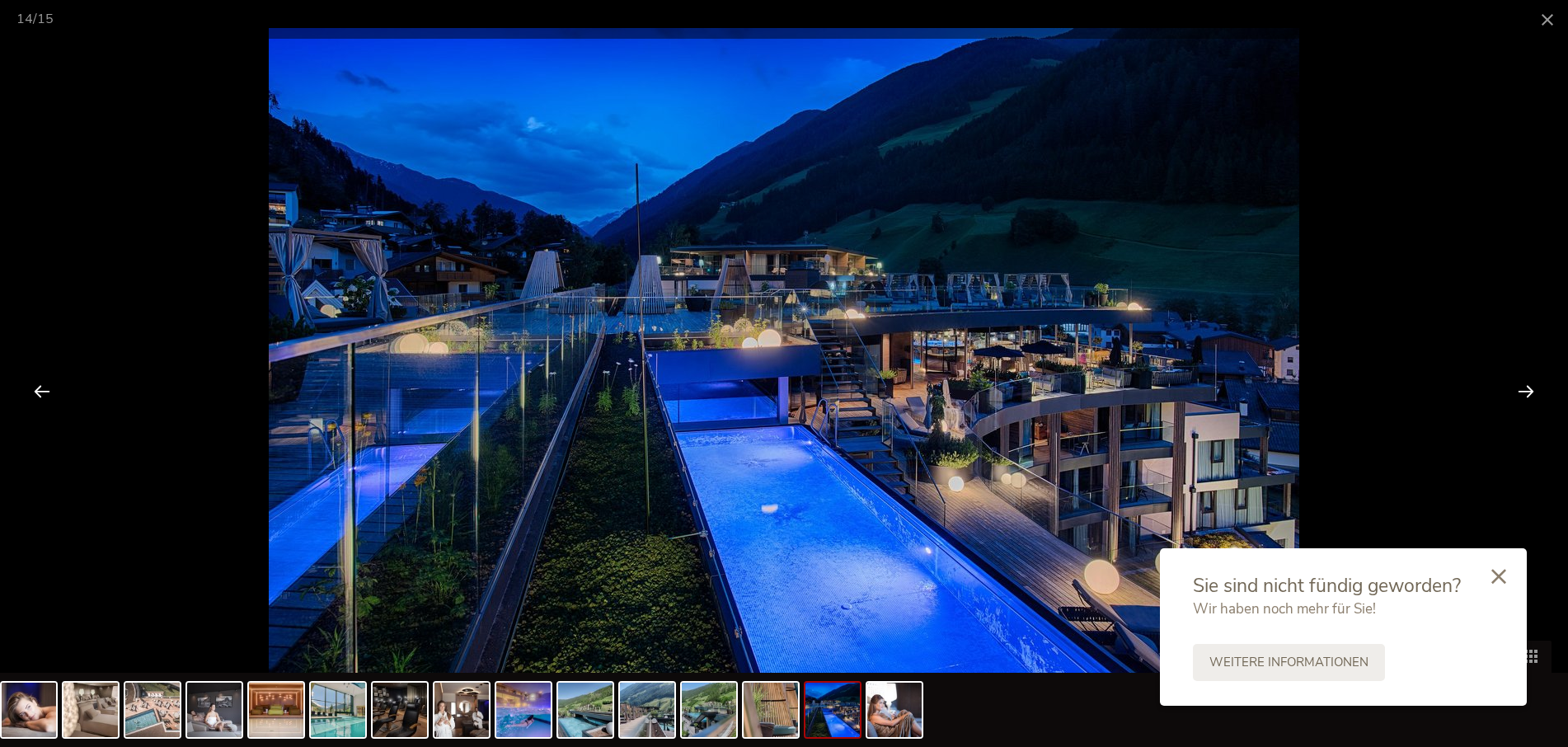
click at [1518, 390] on div at bounding box center [1526, 390] width 51 height 51
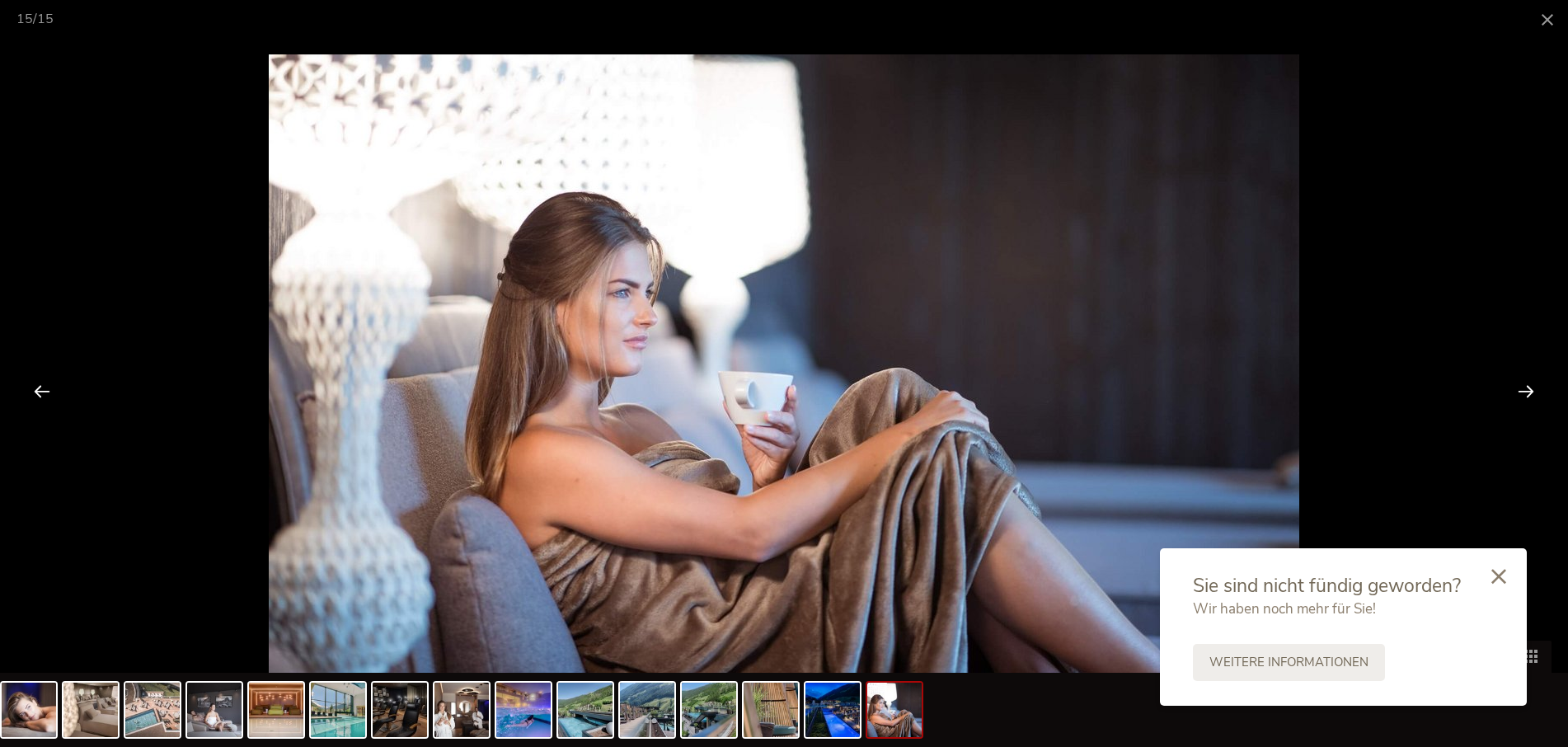
click at [1518, 391] on div at bounding box center [1526, 390] width 51 height 51
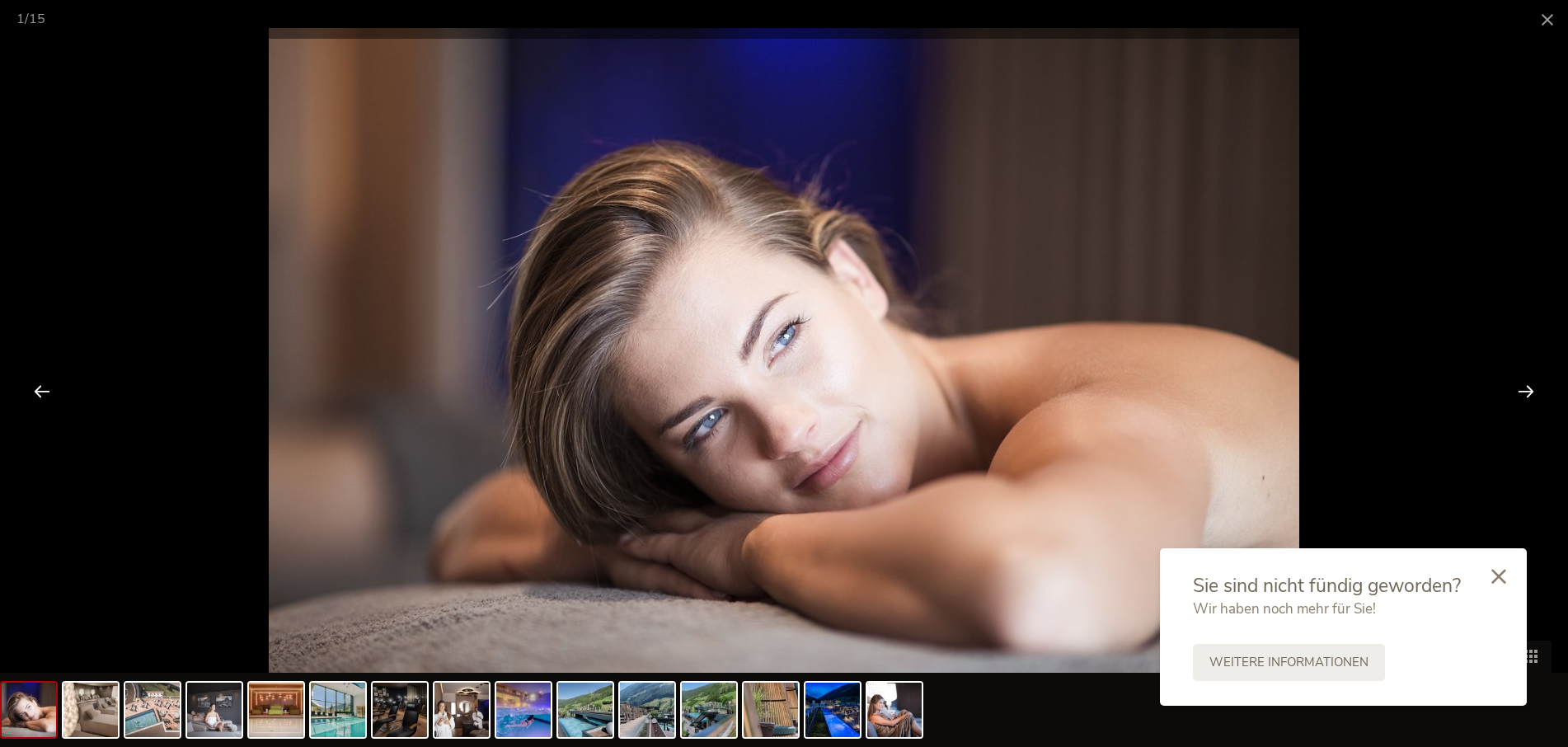
click at [1518, 391] on div at bounding box center [1526, 390] width 51 height 51
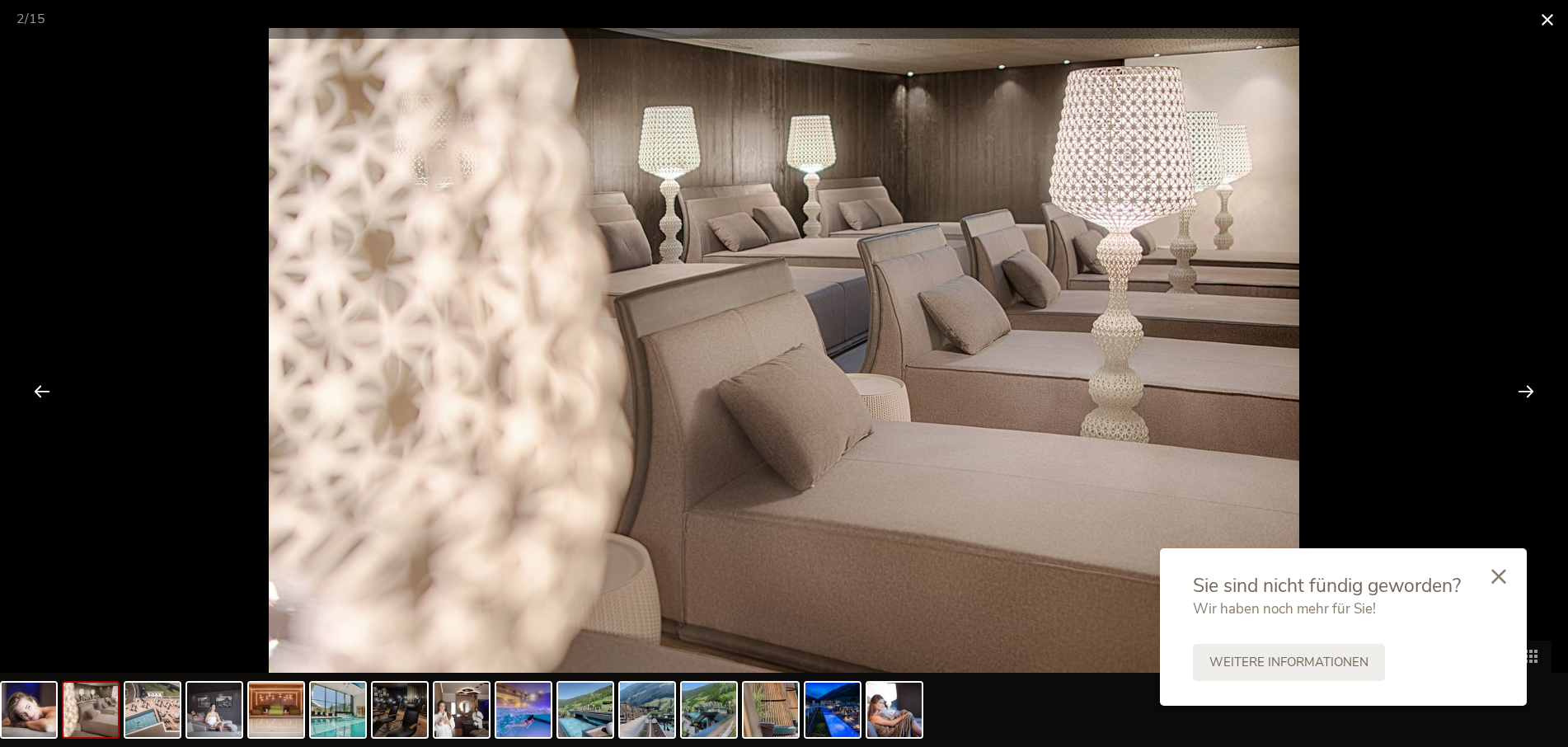
click at [1550, 15] on span at bounding box center [1547, 19] width 41 height 38
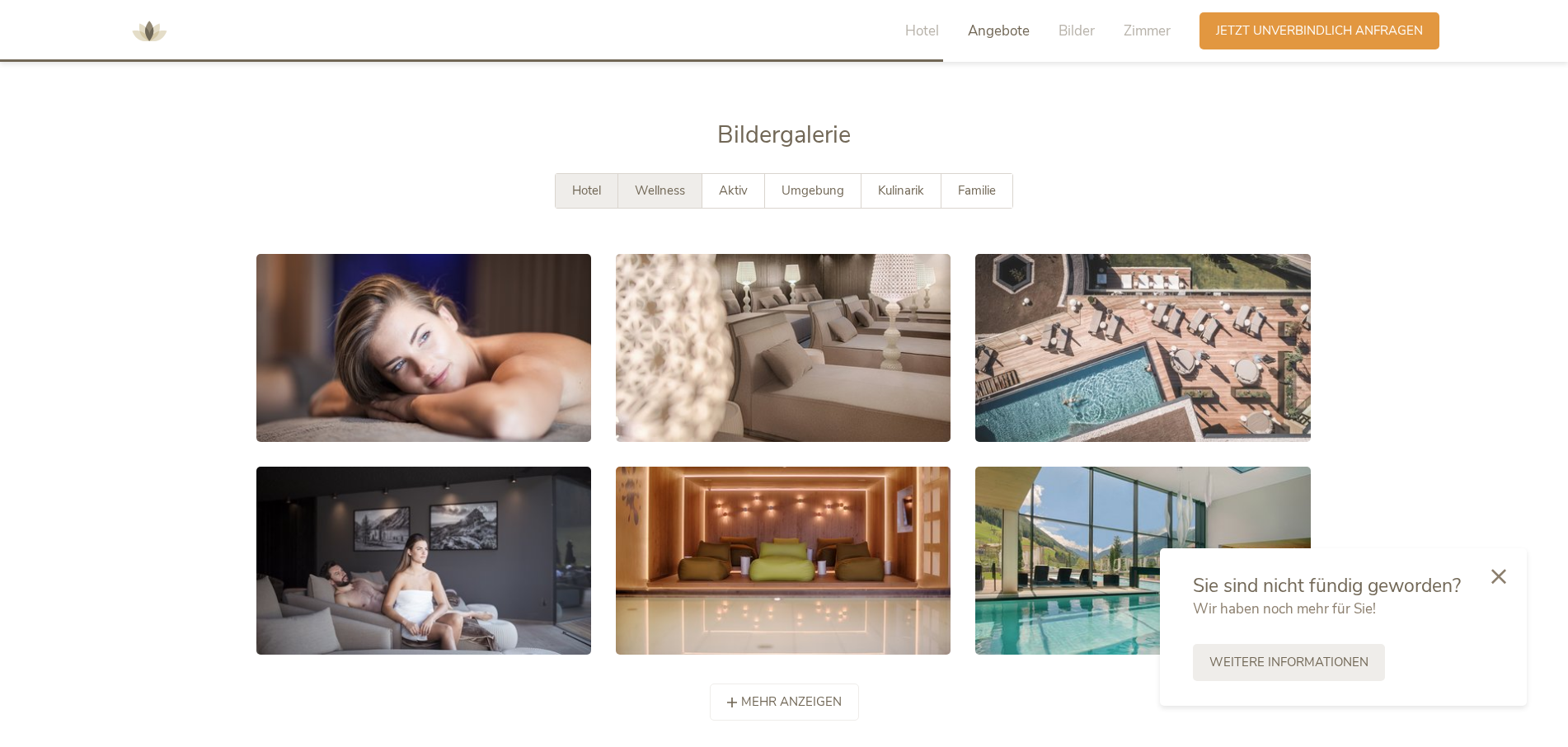
click at [575, 182] on span "Hotel" at bounding box center [587, 190] width 29 height 16
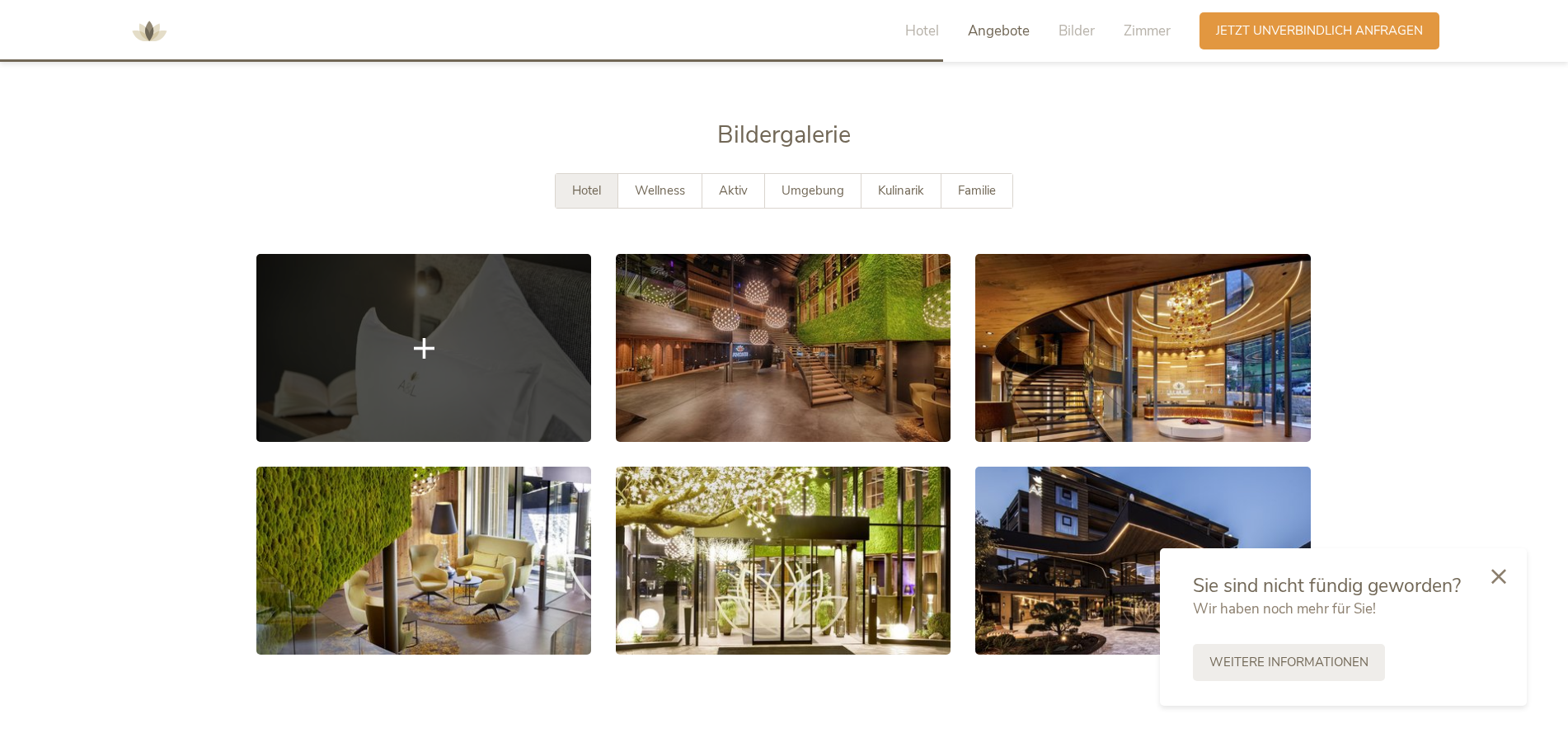
click at [448, 356] on link at bounding box center [423, 349] width 335 height 188
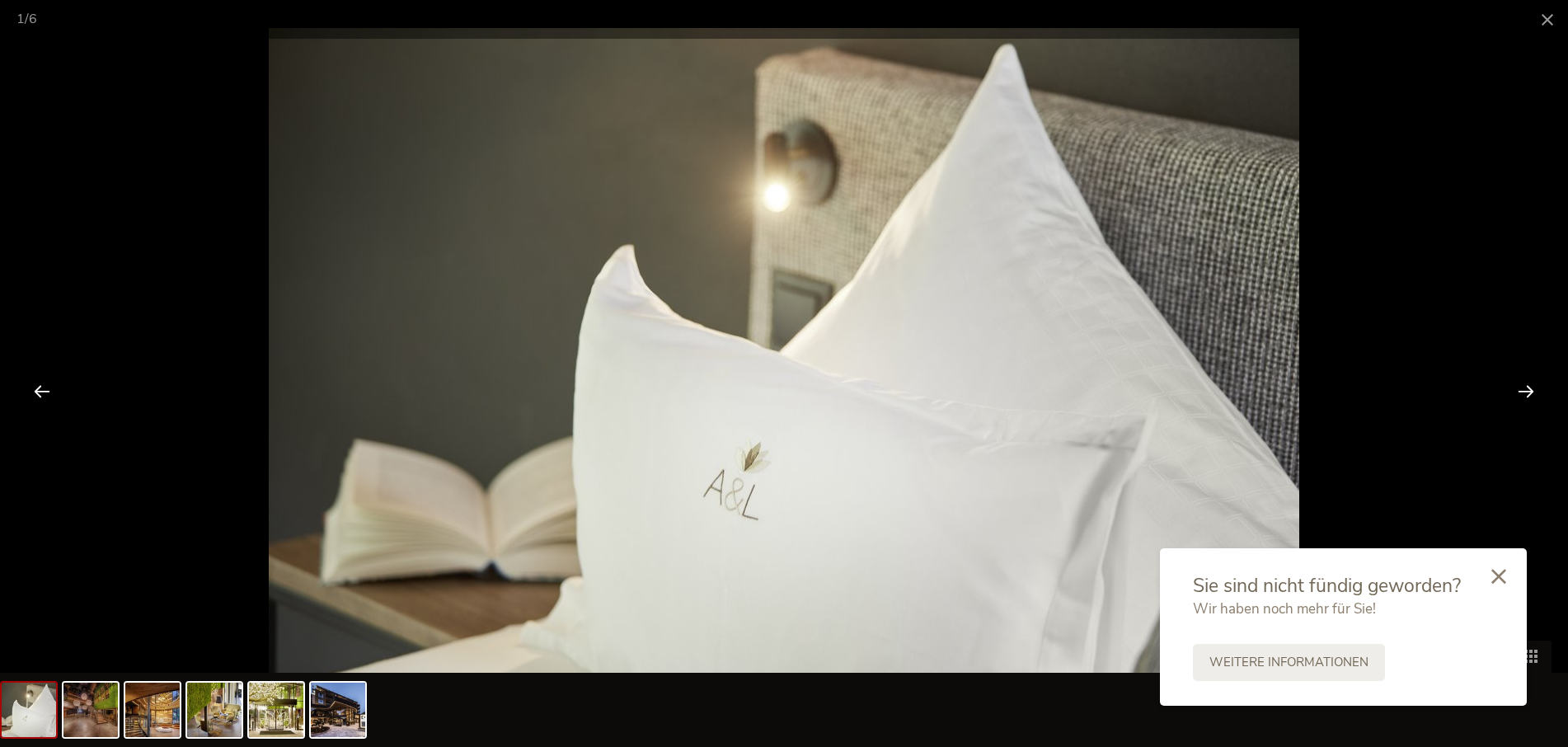
click at [1524, 396] on div at bounding box center [1526, 390] width 51 height 51
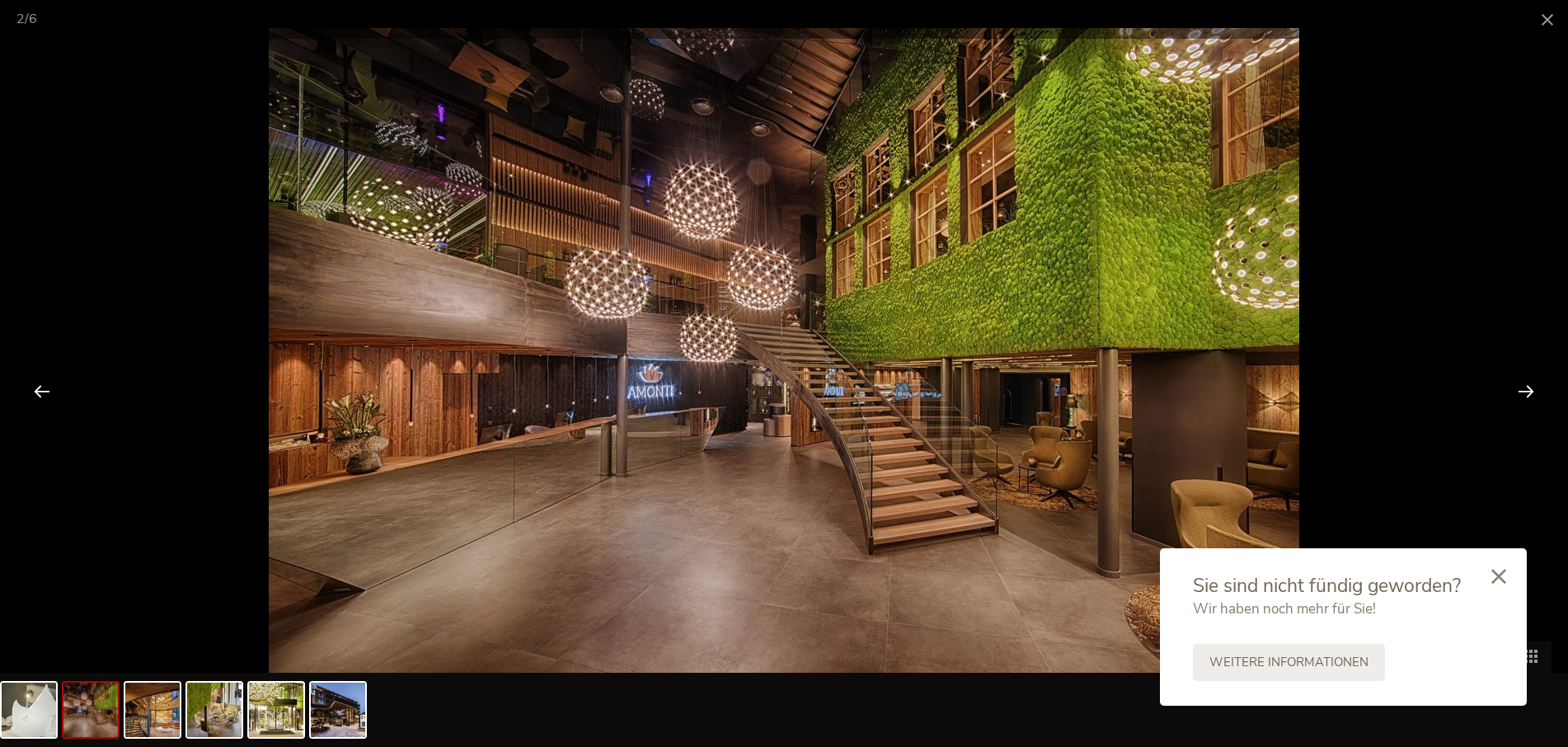
click at [1524, 396] on div at bounding box center [1526, 390] width 51 height 51
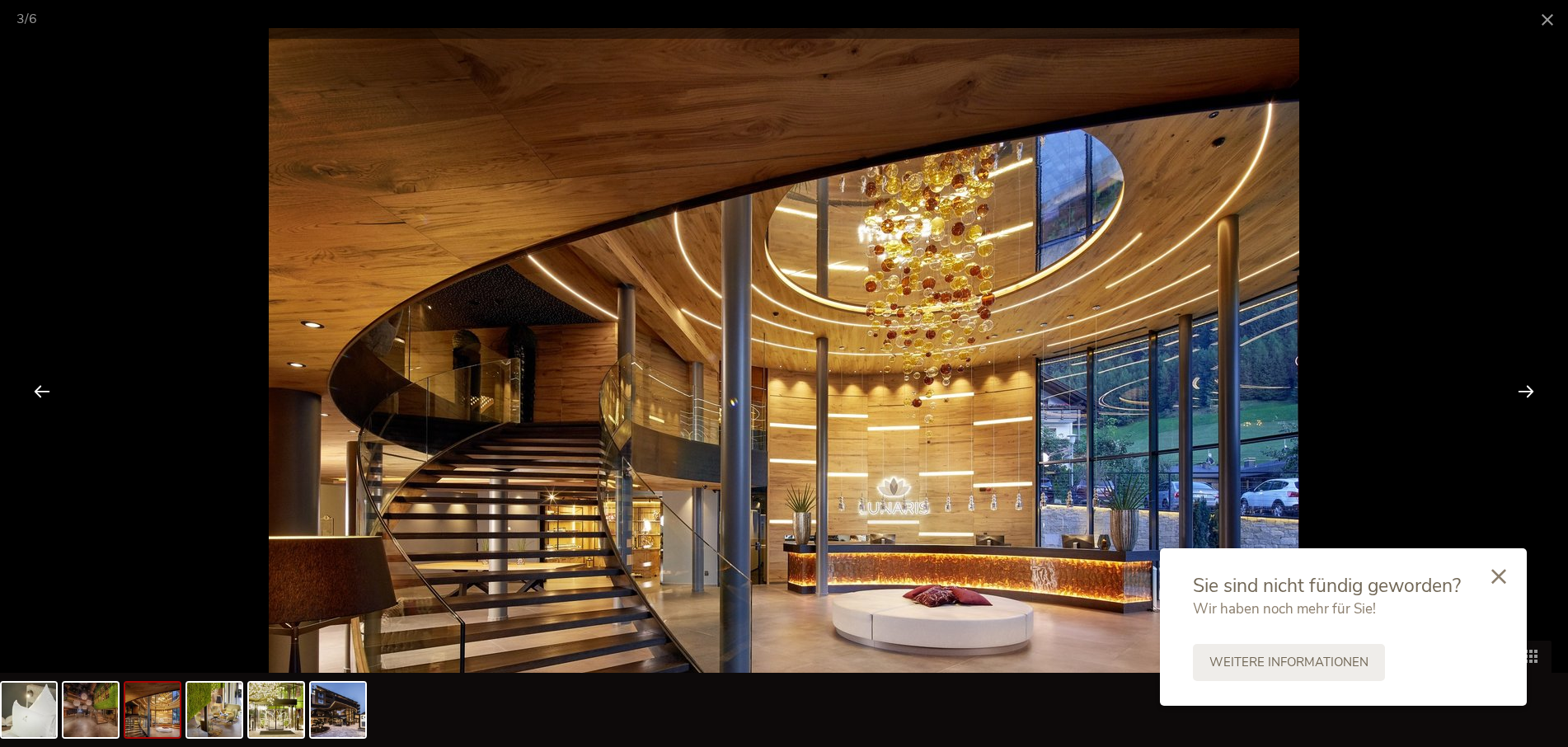
click at [33, 391] on div at bounding box center [41, 390] width 51 height 51
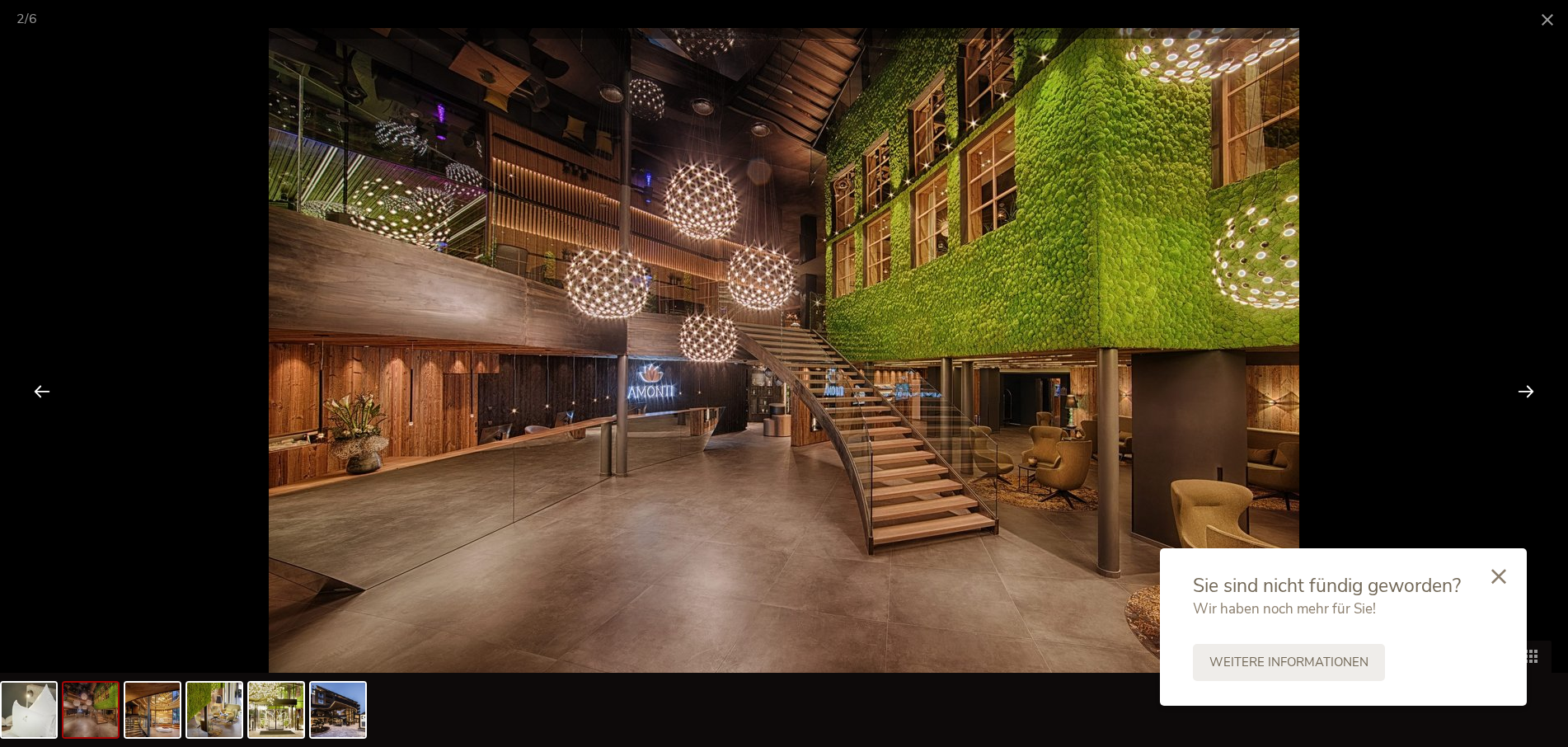
click at [1527, 393] on div at bounding box center [1526, 390] width 51 height 51
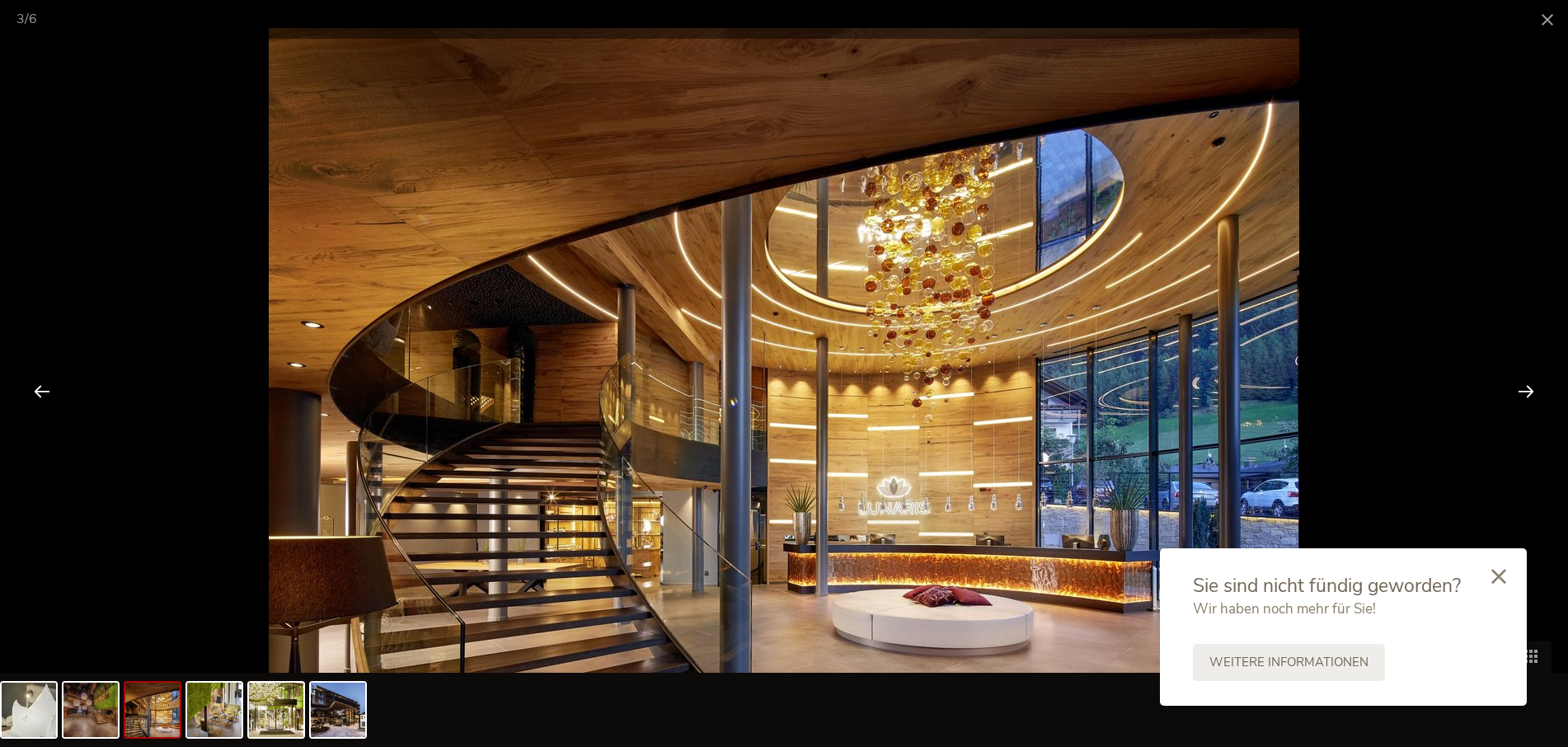
drag, startPoint x: 1527, startPoint y: 393, endPoint x: 1527, endPoint y: 382, distance: 11.0
click at [1527, 392] on div at bounding box center [1526, 390] width 51 height 51
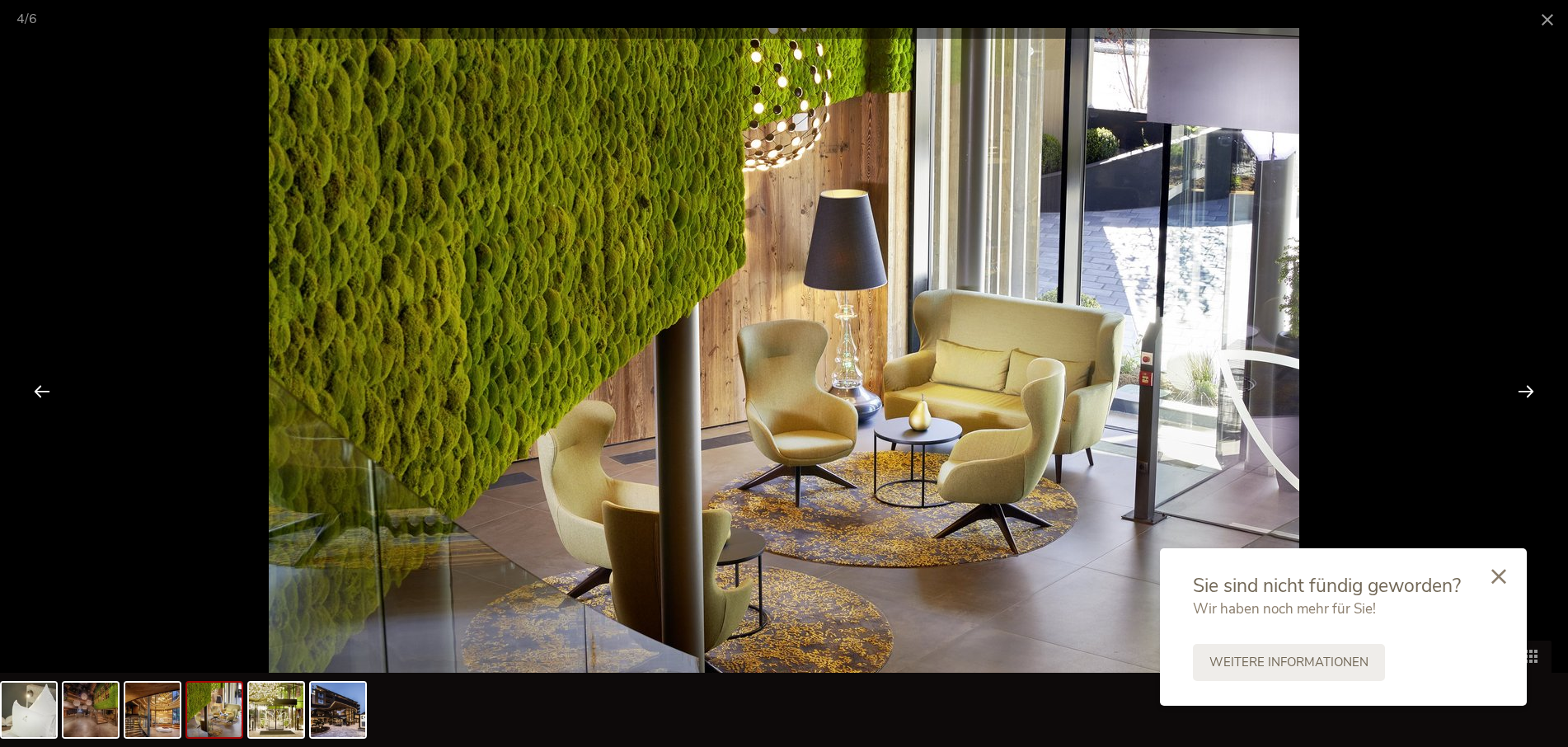
click at [1531, 388] on div at bounding box center [1526, 390] width 51 height 51
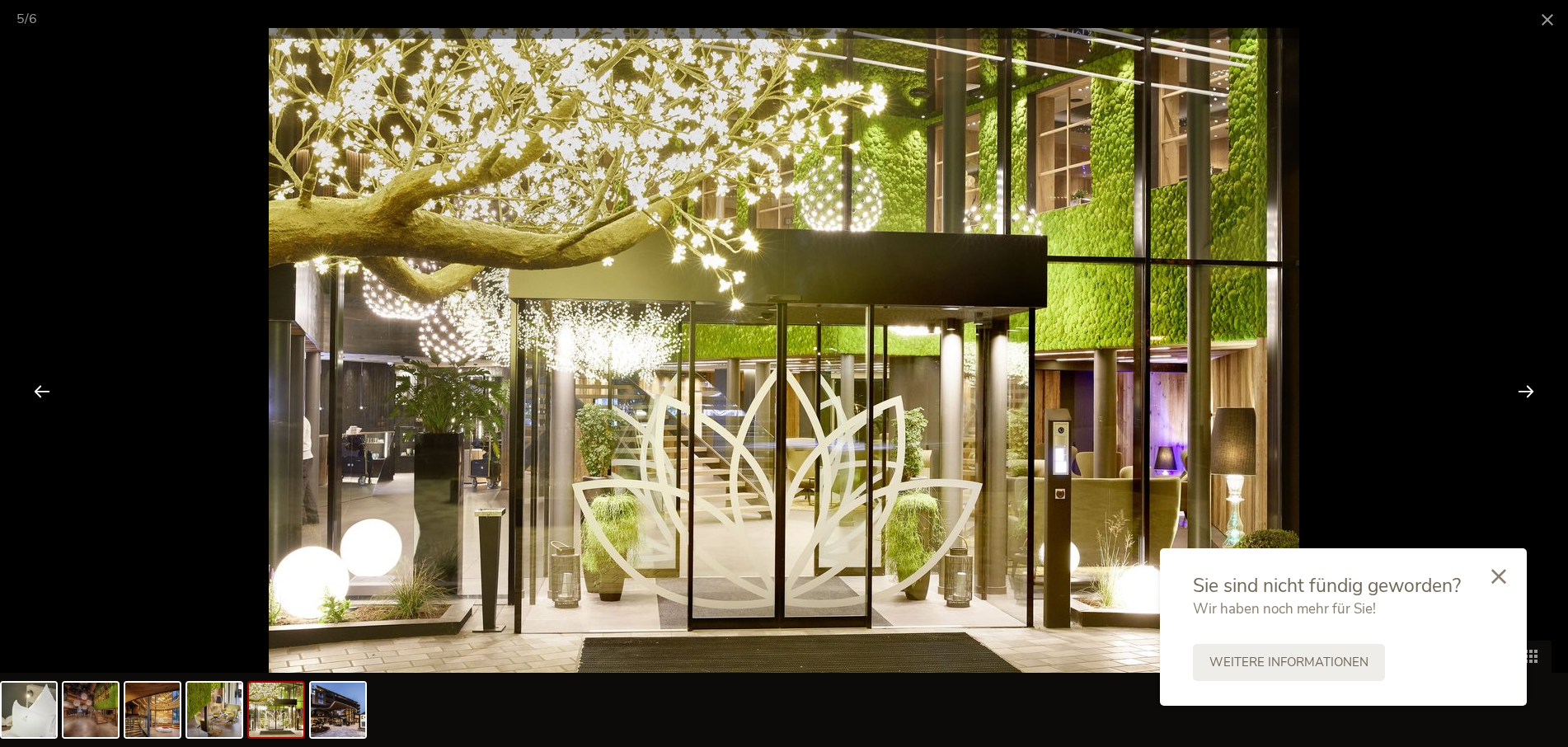
click at [1531, 390] on div at bounding box center [1526, 390] width 51 height 51
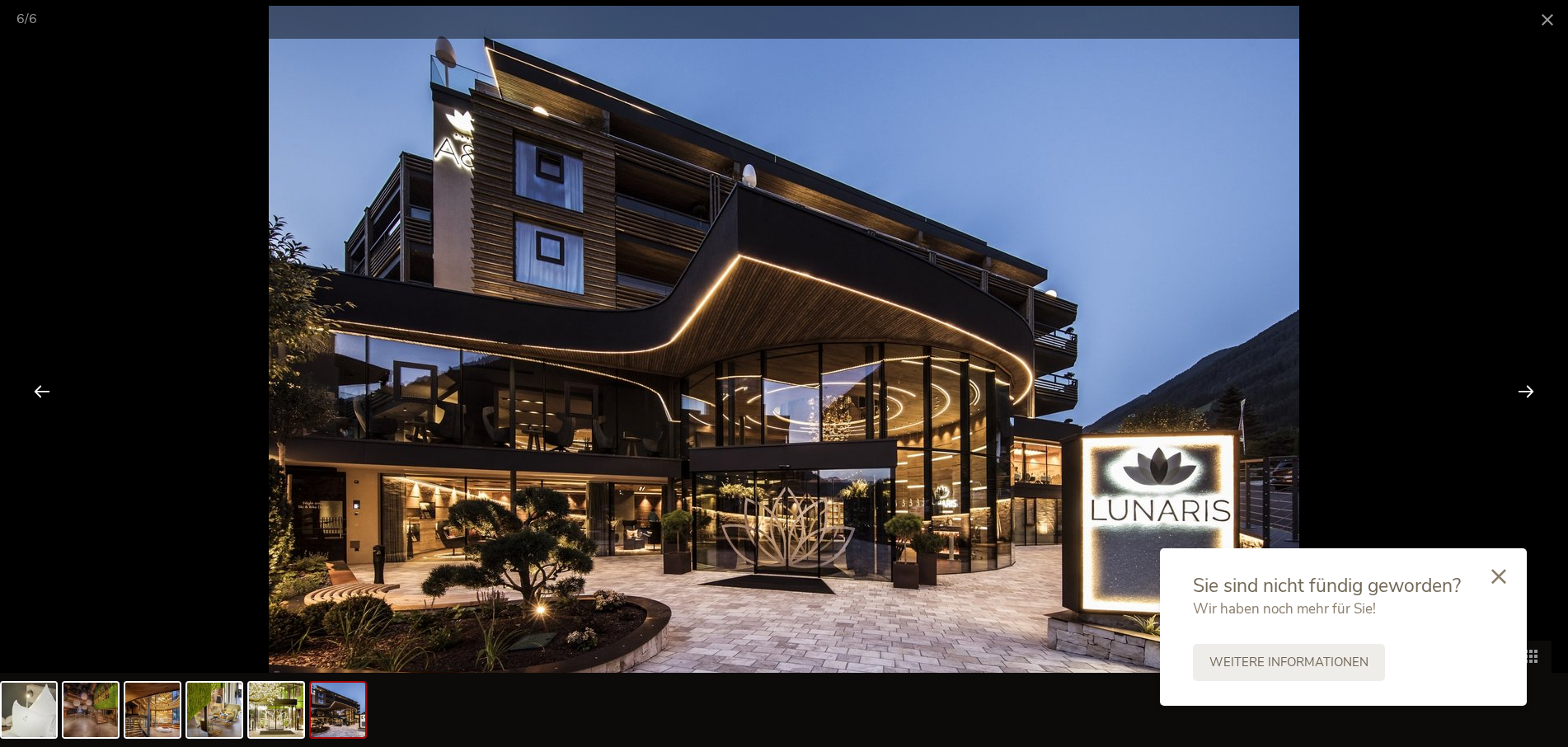
click at [1531, 390] on div at bounding box center [1526, 390] width 51 height 51
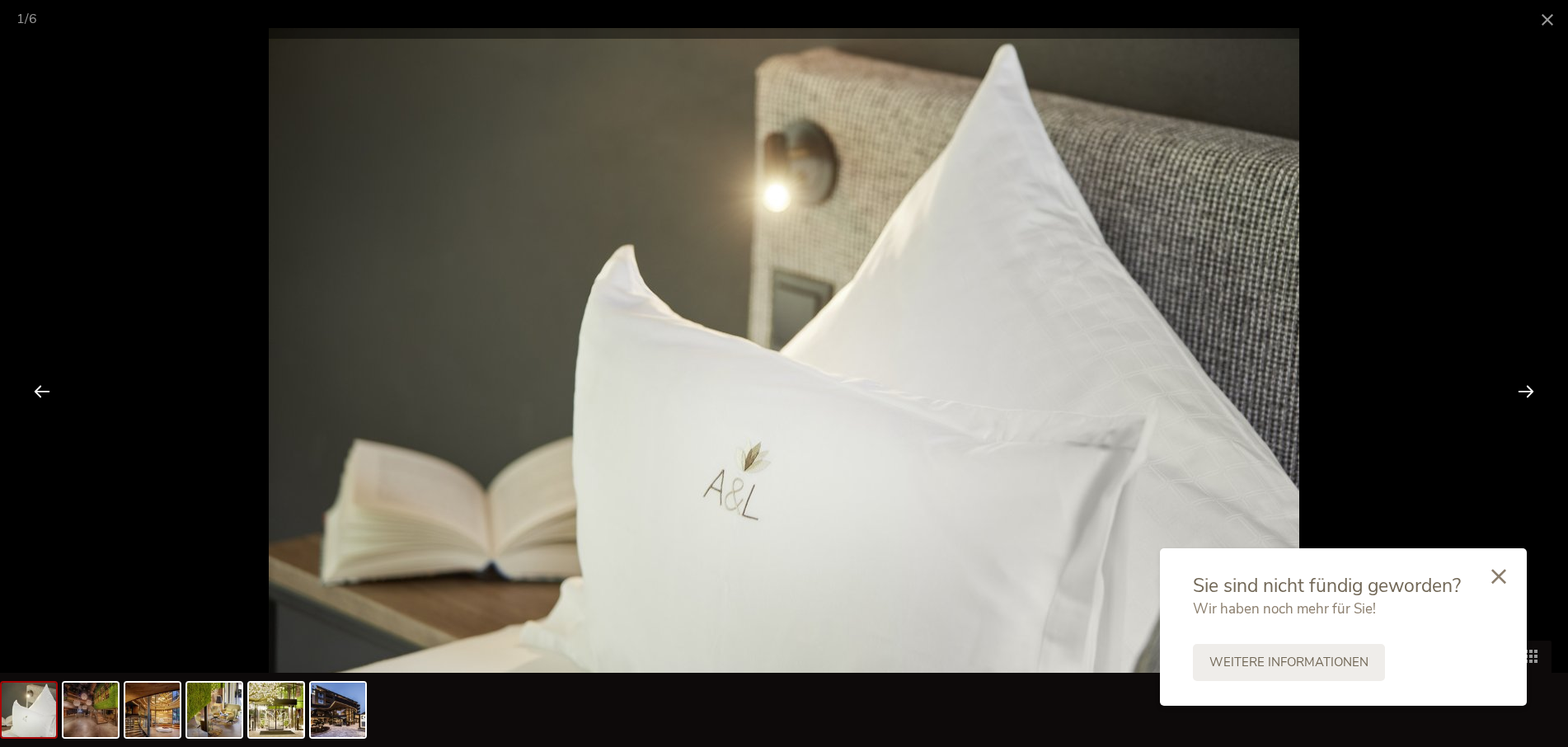
click at [1531, 390] on div at bounding box center [1526, 390] width 51 height 51
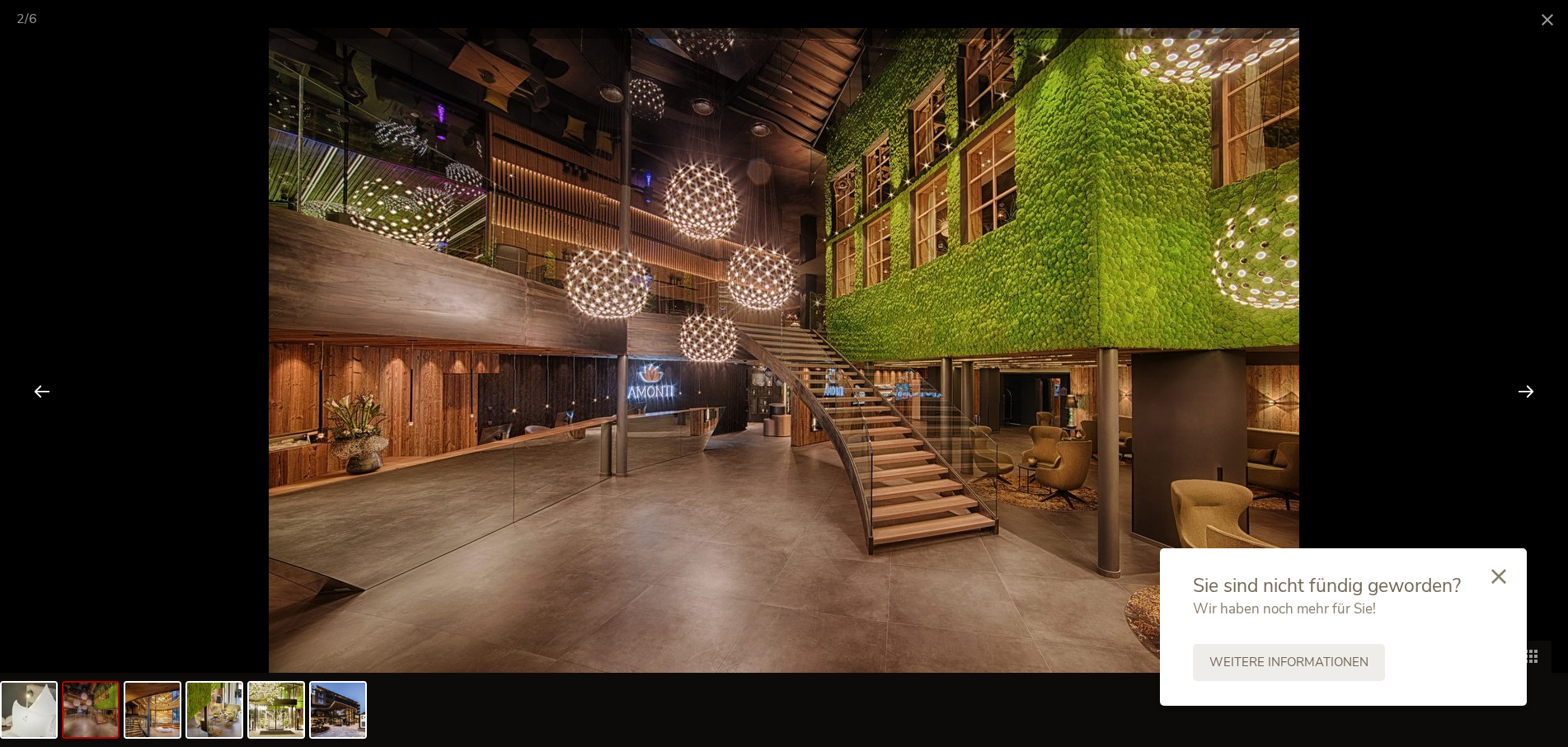
drag, startPoint x: 1548, startPoint y: 127, endPoint x: 1559, endPoint y: 278, distance: 151.4
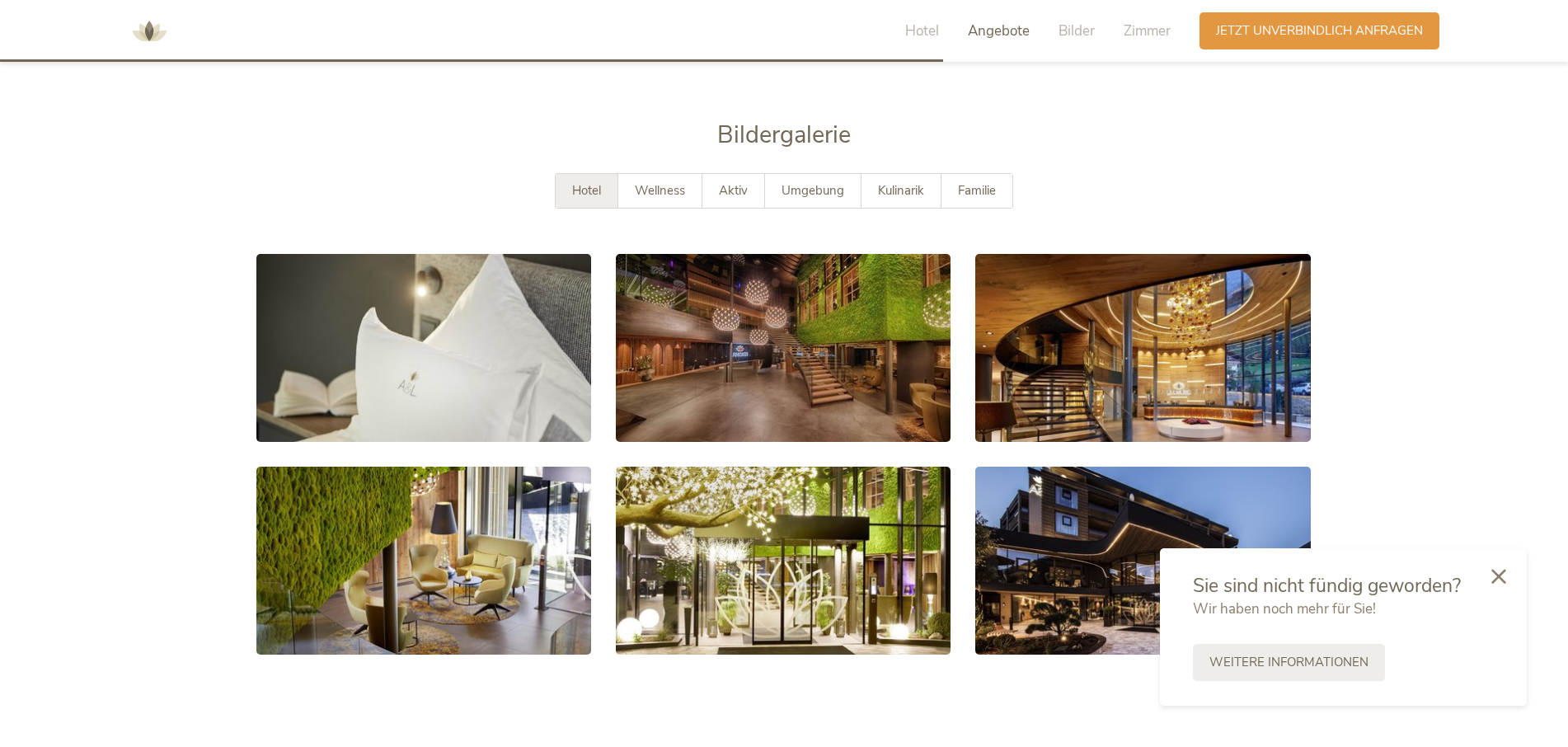
drag, startPoint x: 1559, startPoint y: 278, endPoint x: 1460, endPoint y: 171, distance: 145.8
click at [1460, 171] on section "Bildergalerie Hotel Wellness Aktiv Umgebung Kulinarik Familie mehr anzeigen wen…" at bounding box center [784, 393] width 1568 height 548
click at [1163, 25] on span "Zimmer" at bounding box center [1147, 31] width 47 height 19
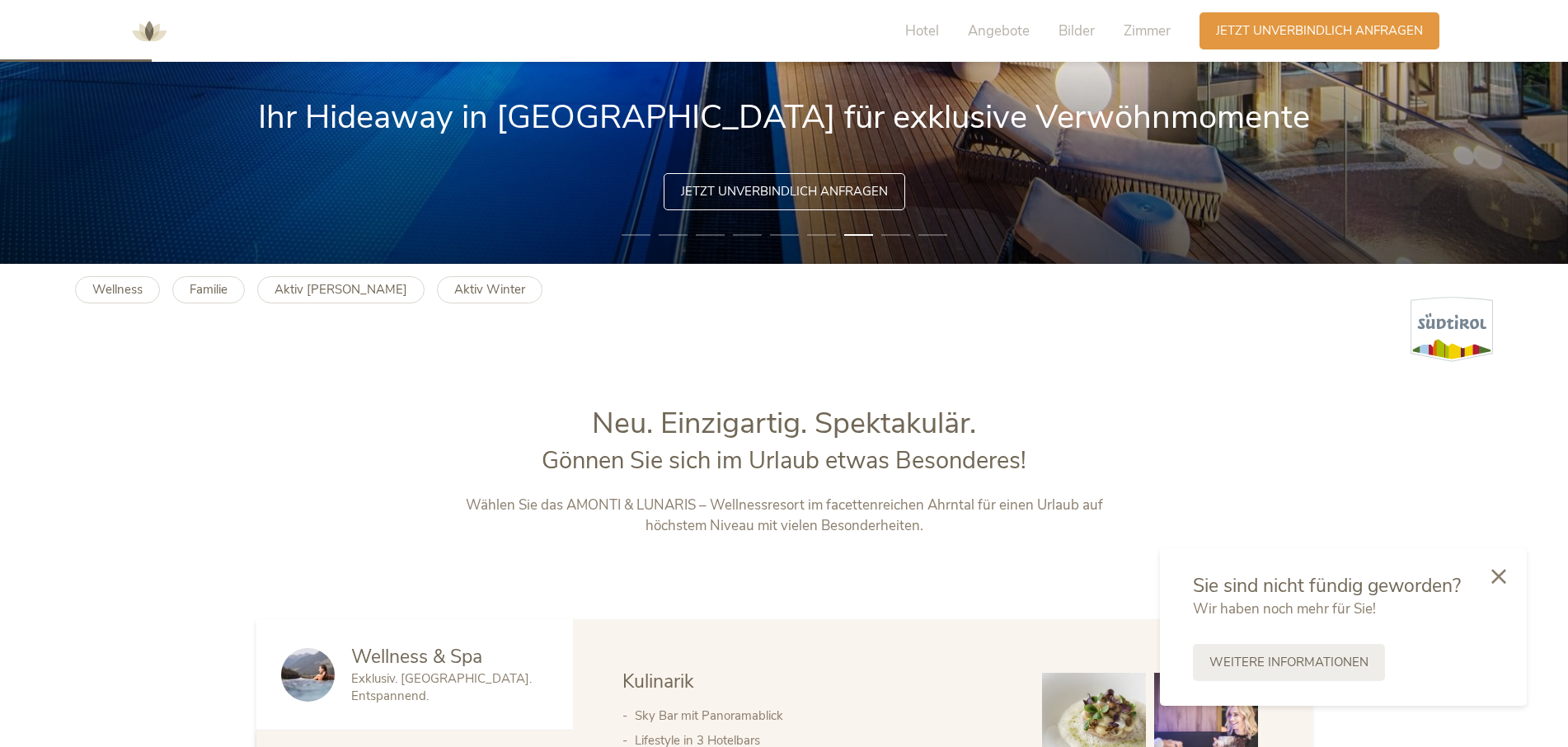
scroll to position [0, 0]
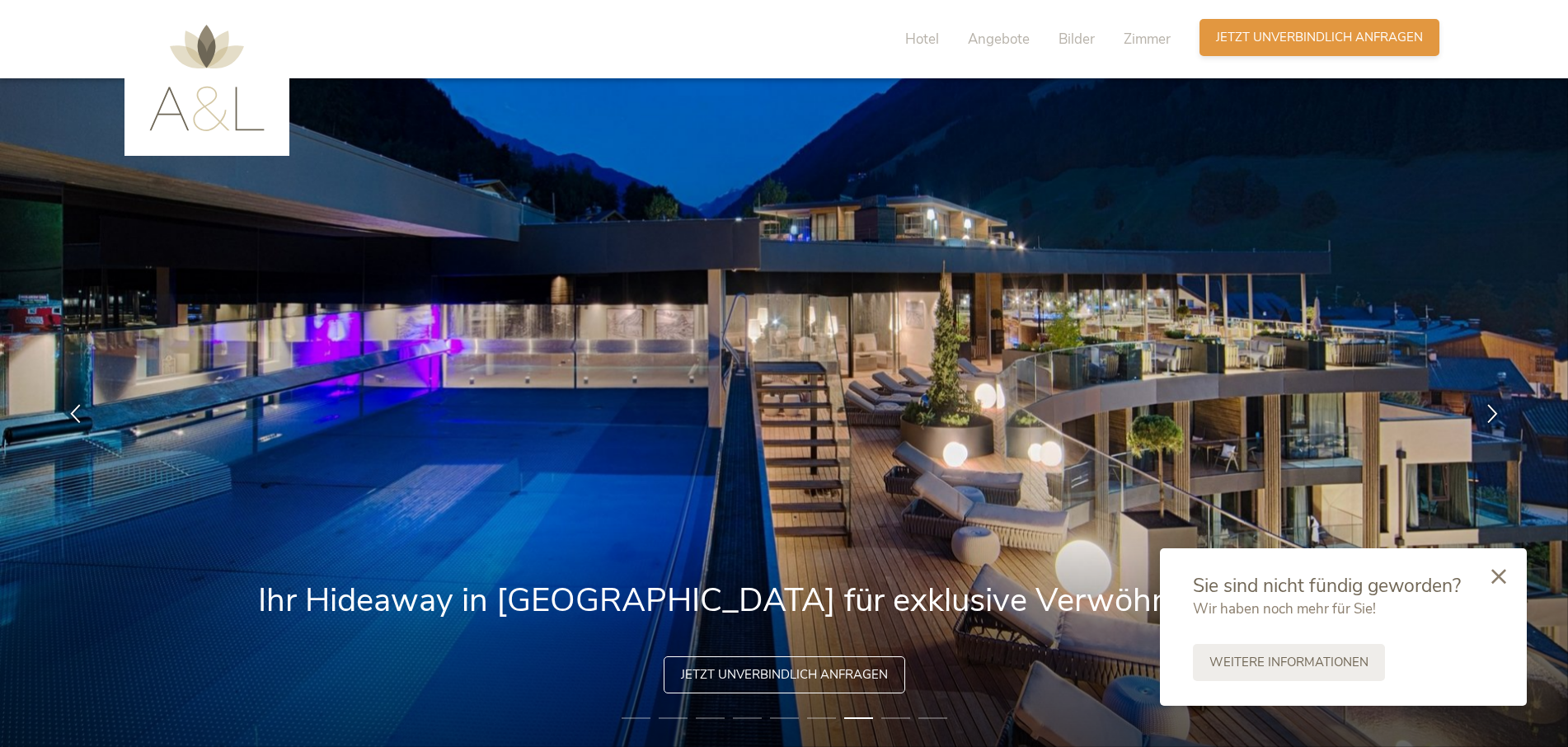
click at [1344, 33] on span "Jetzt unverbindlich anfragen" at bounding box center [1320, 37] width 207 height 17
